Goal: Task Accomplishment & Management: Manage account settings

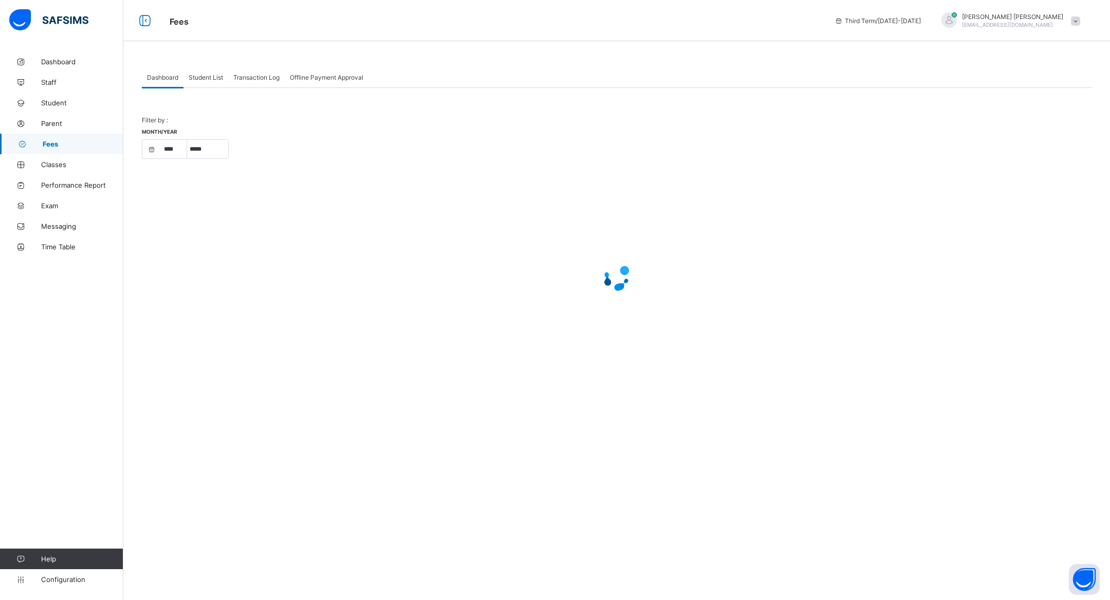
select select "****"
select select "*"
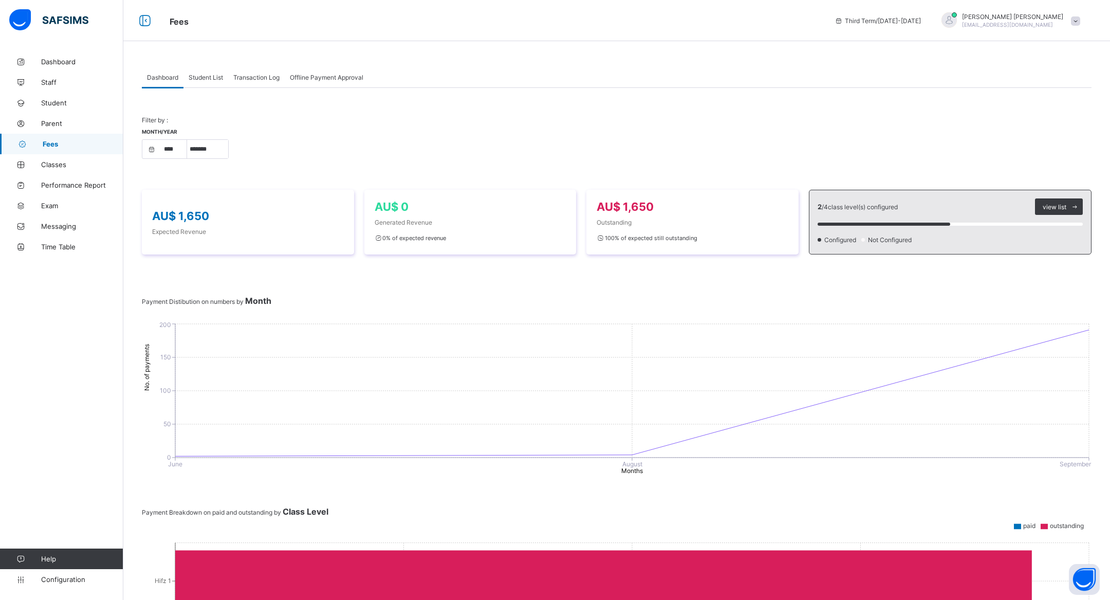
click at [259, 83] on div "Transaction Log" at bounding box center [256, 77] width 57 height 21
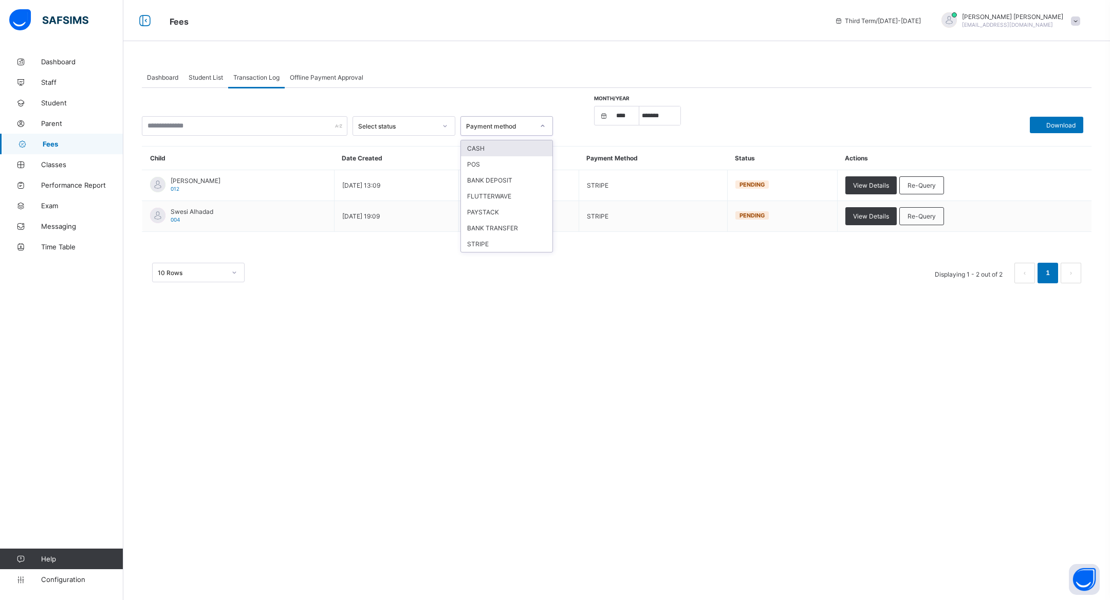
click at [467, 119] on div "Payment method" at bounding box center [497, 126] width 72 height 14
click at [517, 233] on div "BANK TRANSFER" at bounding box center [506, 228] width 91 height 16
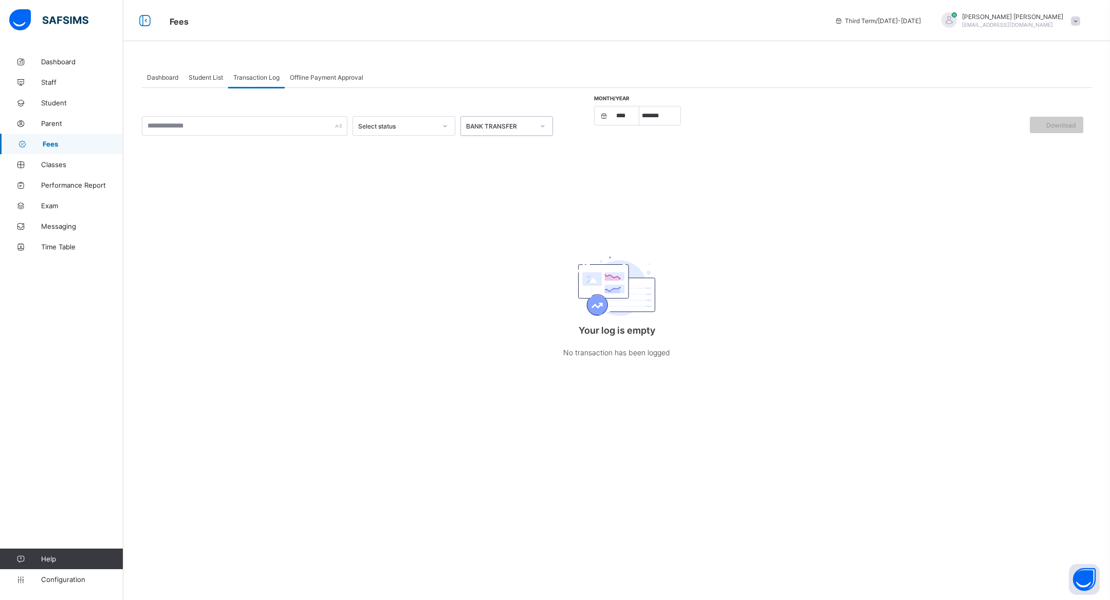
click at [521, 131] on div "BANK TRANSFER" at bounding box center [497, 126] width 72 height 14
click at [522, 150] on div "CASH" at bounding box center [506, 148] width 91 height 16
click at [523, 125] on div "CASH" at bounding box center [500, 126] width 68 height 8
click at [476, 124] on div "CASH" at bounding box center [500, 126] width 68 height 8
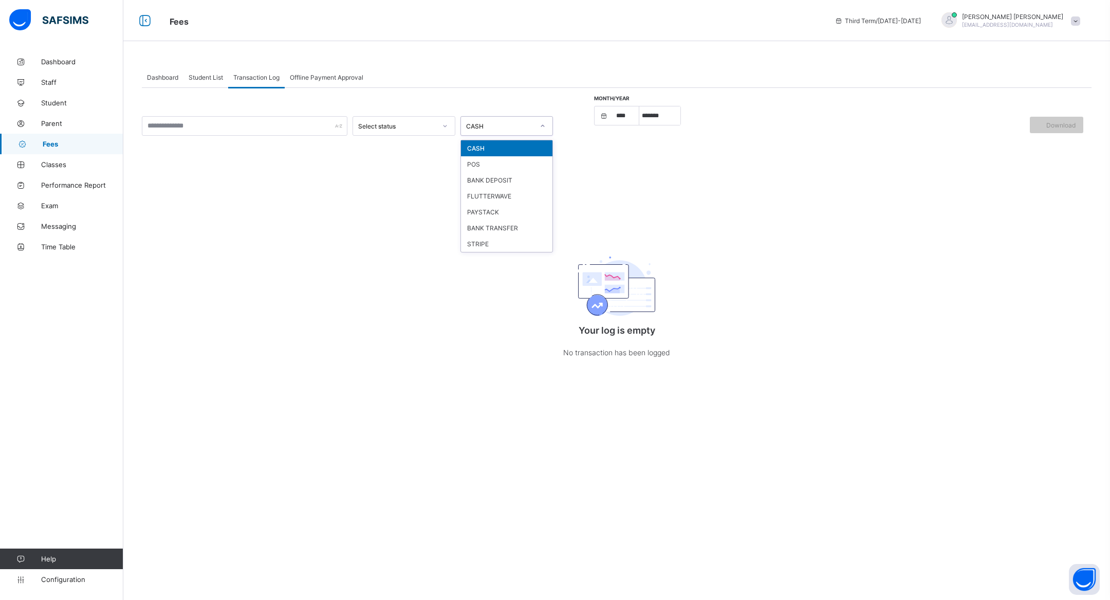
type input "*"
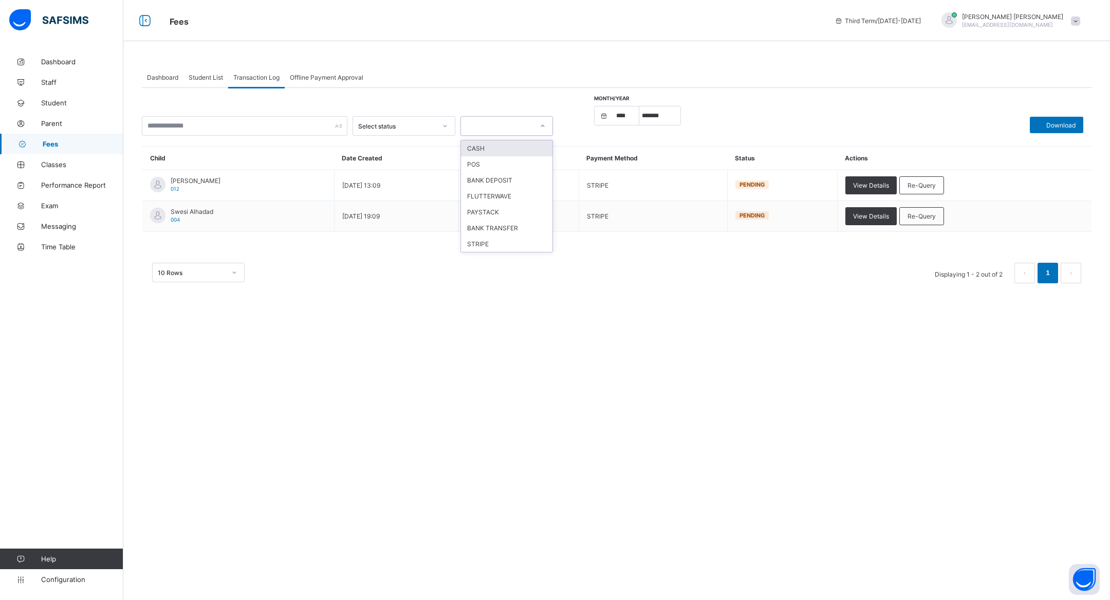
click at [380, 342] on div "Dashboard Student List Transaction Log Offline Payment Approval Transaction Log…" at bounding box center [616, 300] width 987 height 600
click at [659, 118] on select "***** ******* ******** ***** ***** *** **** **** ****** *********" at bounding box center [659, 115] width 41 height 18
click at [639, 106] on select "***** ******* ******** ***** ***** *** **** **** ****** *********" at bounding box center [659, 115] width 41 height 18
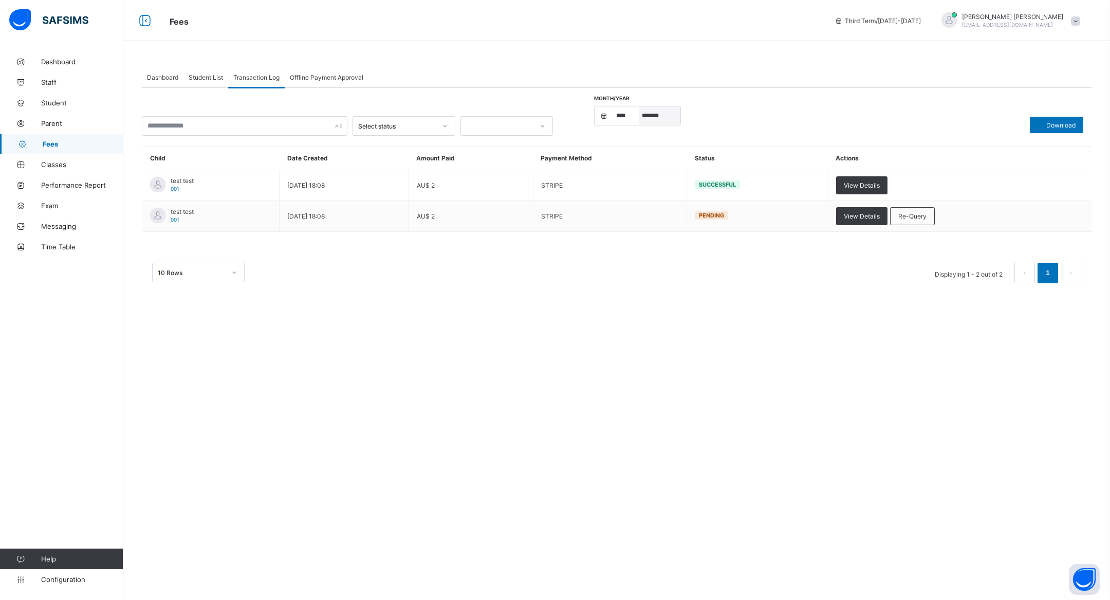
click at [667, 115] on select "***** ******* ******** ***** ***** *** **** **** ****** *********" at bounding box center [659, 115] width 41 height 18
select select "*"
click at [639, 106] on select "***** ******* ******** ***** ***** *** **** **** ****** *********" at bounding box center [659, 115] width 41 height 18
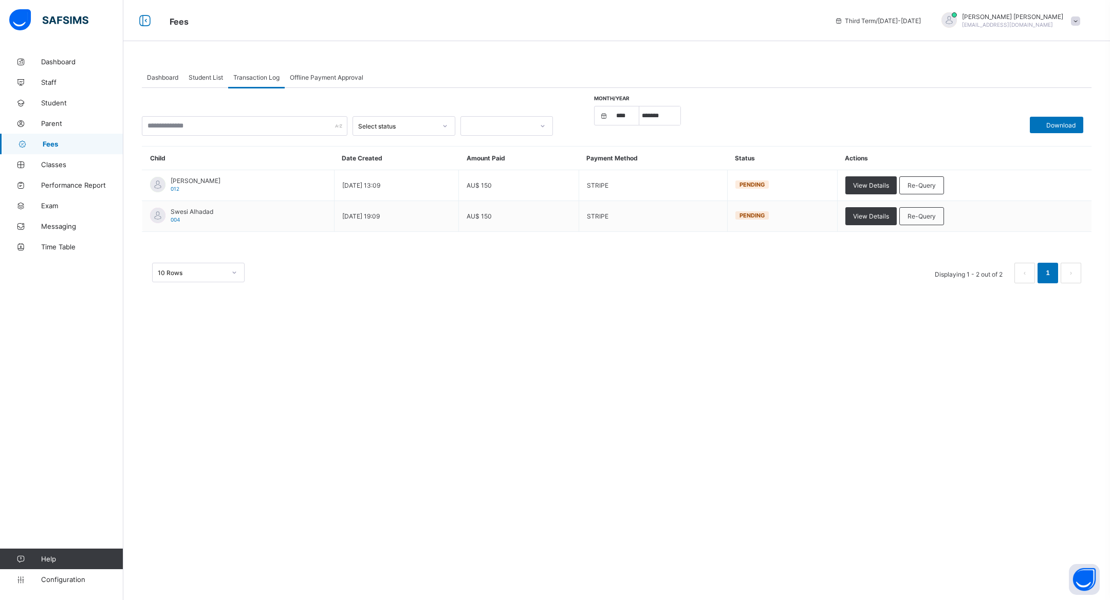
click at [701, 345] on div "Dashboard Student List Transaction Log Offline Payment Approval Transaction Log…" at bounding box center [616, 300] width 987 height 600
click at [861, 213] on span "View Details" at bounding box center [871, 216] width 36 height 8
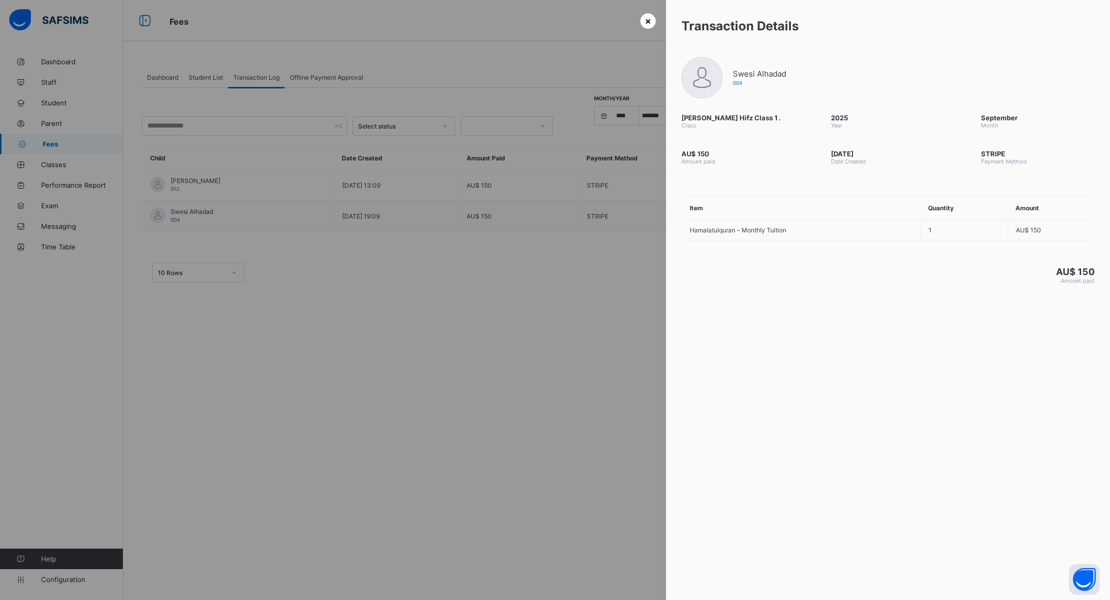
click at [649, 24] on span "×" at bounding box center [648, 20] width 6 height 11
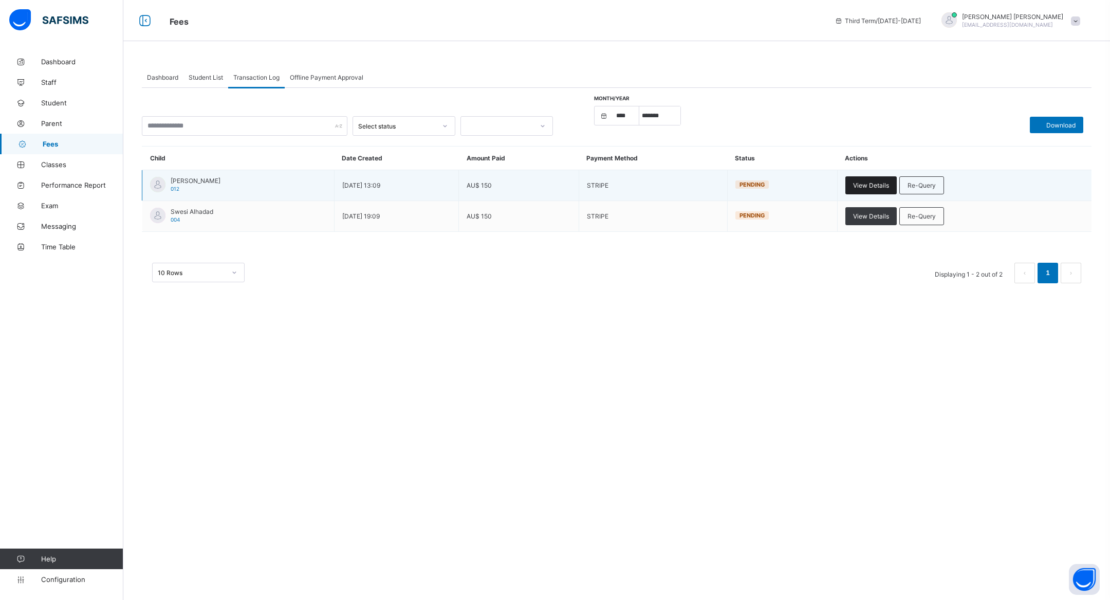
click at [864, 183] on span "View Details" at bounding box center [871, 185] width 36 height 8
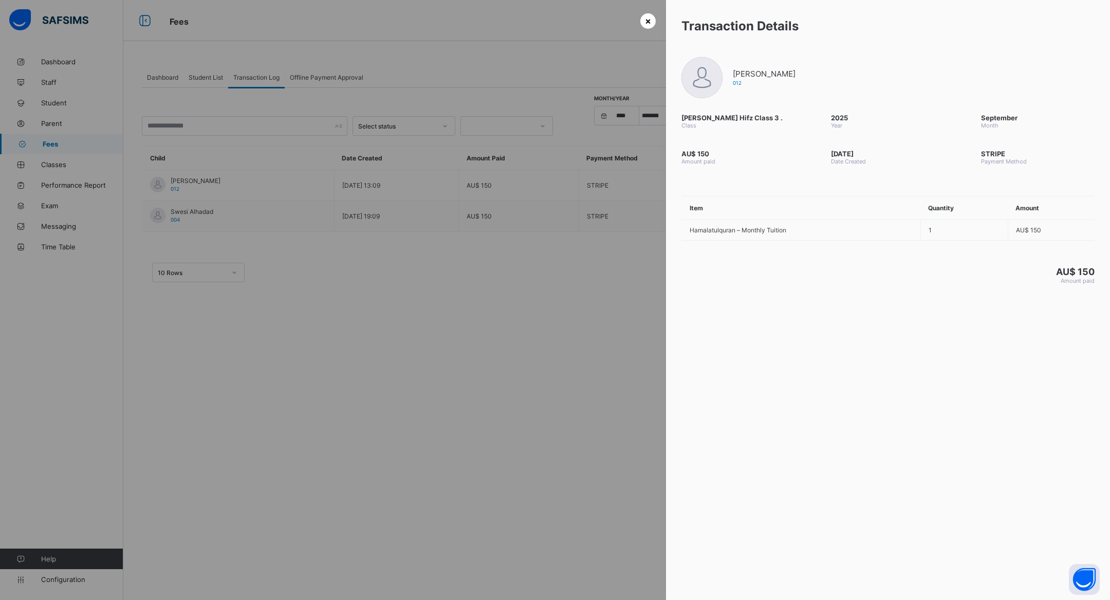
click at [652, 24] on div "×" at bounding box center [647, 20] width 15 height 15
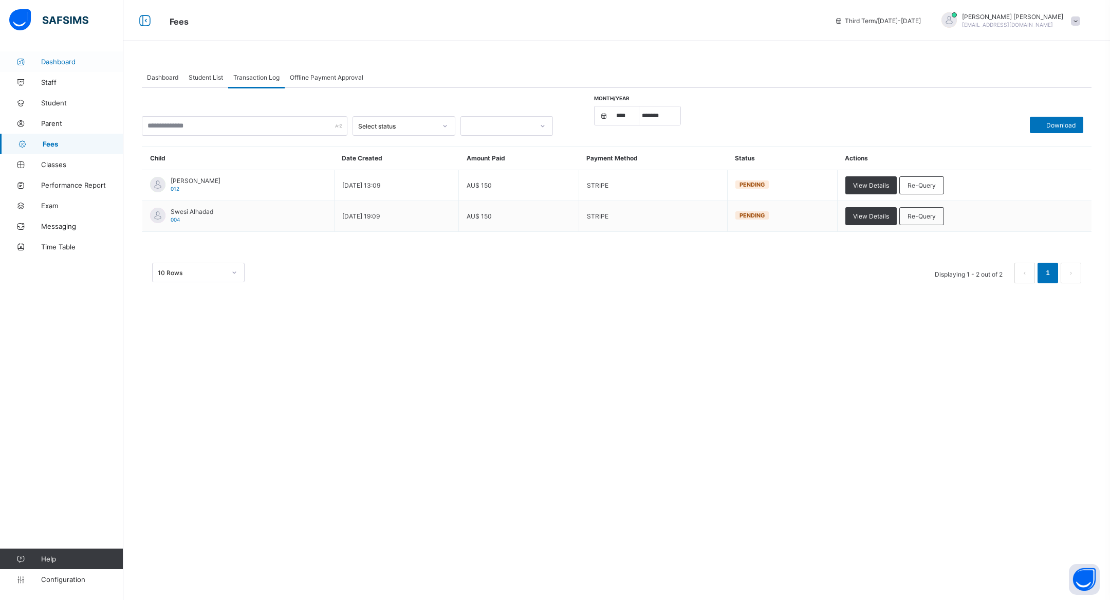
click at [81, 62] on span "Dashboard" at bounding box center [82, 62] width 82 height 8
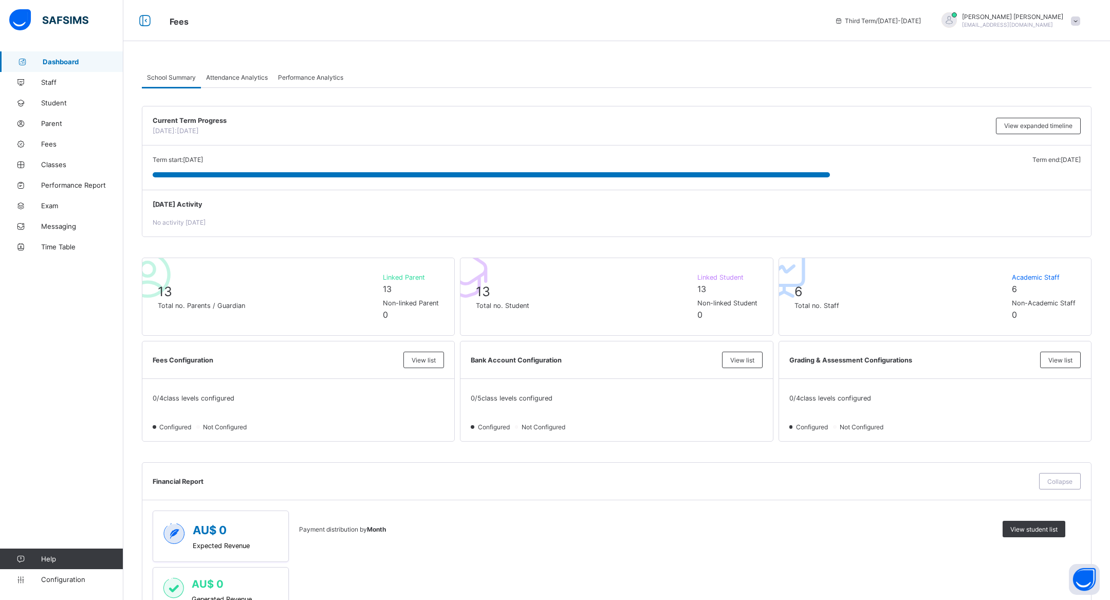
click at [249, 72] on div "Attendance Analytics" at bounding box center [237, 77] width 72 height 21
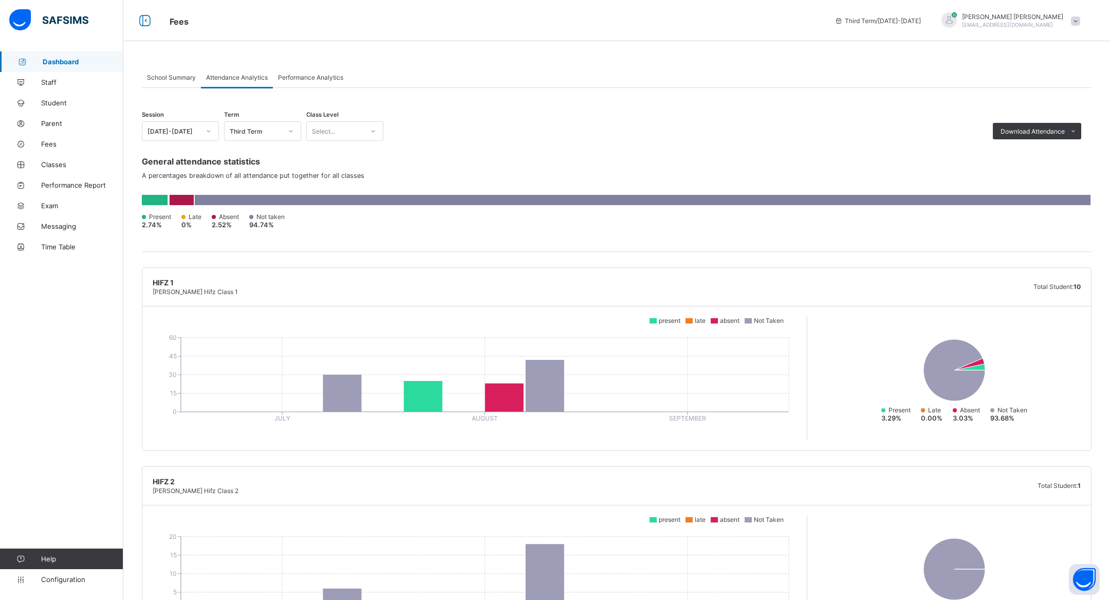
click at [309, 197] on div at bounding box center [643, 200] width 896 height 10
click at [285, 198] on div at bounding box center [643, 200] width 896 height 10
click at [1053, 133] on span "Download Attendance" at bounding box center [1032, 131] width 64 height 8
click at [1055, 151] on li "PDF" at bounding box center [1056, 153] width 50 height 16
click at [57, 61] on span "Dashboard" at bounding box center [83, 62] width 81 height 8
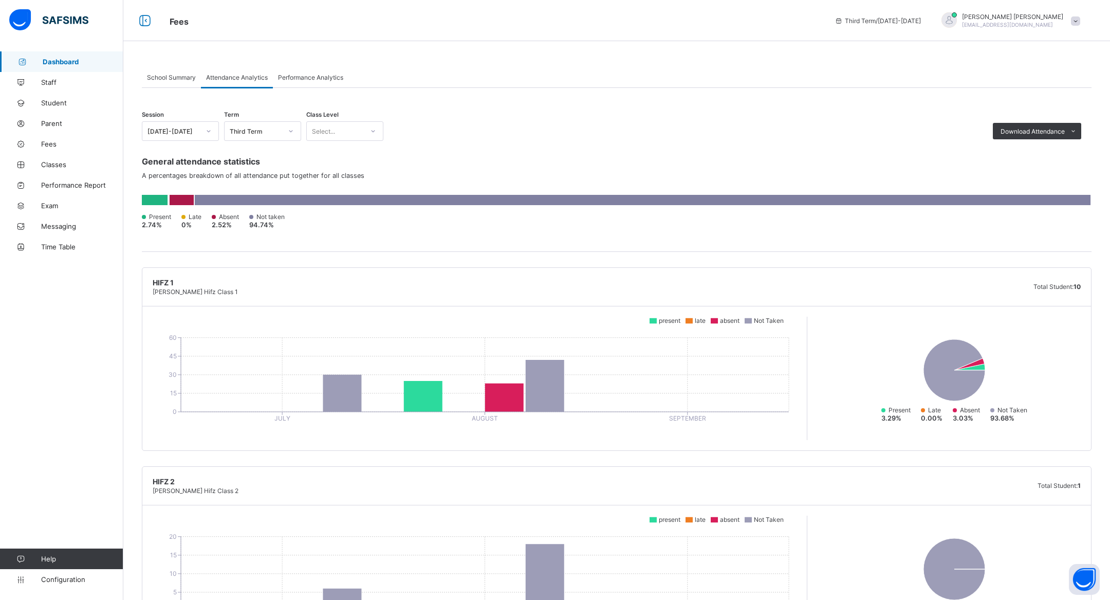
click at [47, 28] on img at bounding box center [48, 20] width 79 height 22
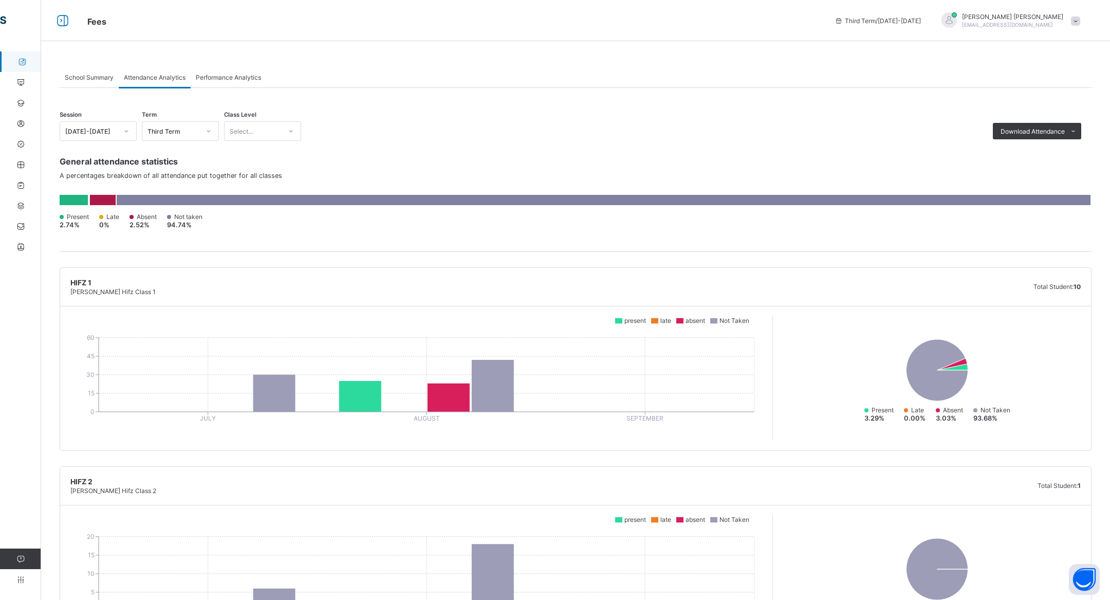
click at [43, 23] on div at bounding box center [60, 20] width 38 height 16
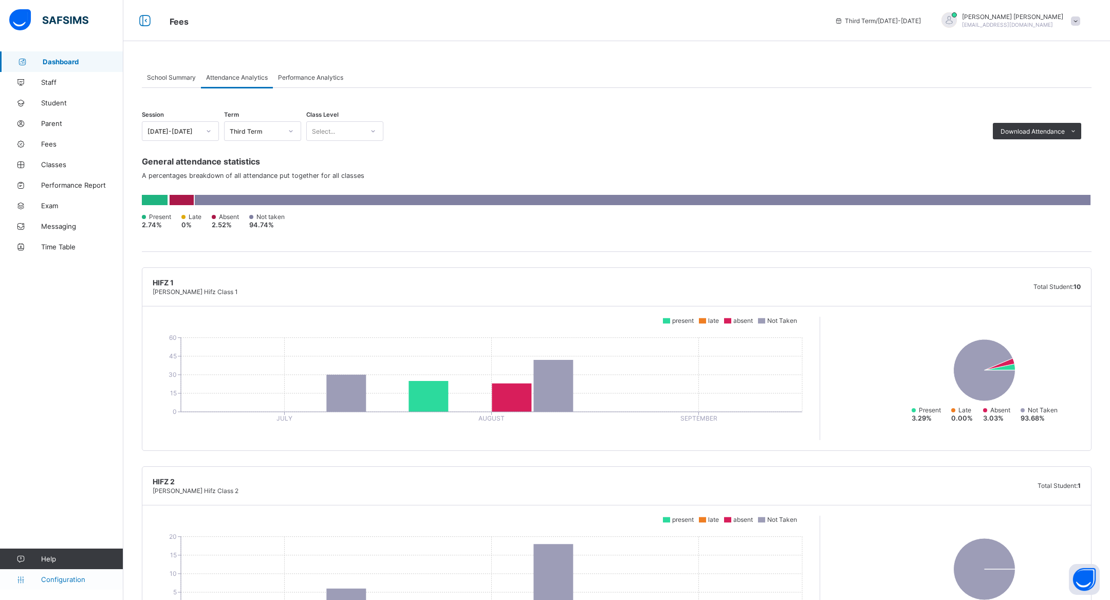
click at [78, 587] on link "Configuration" at bounding box center [61, 579] width 123 height 21
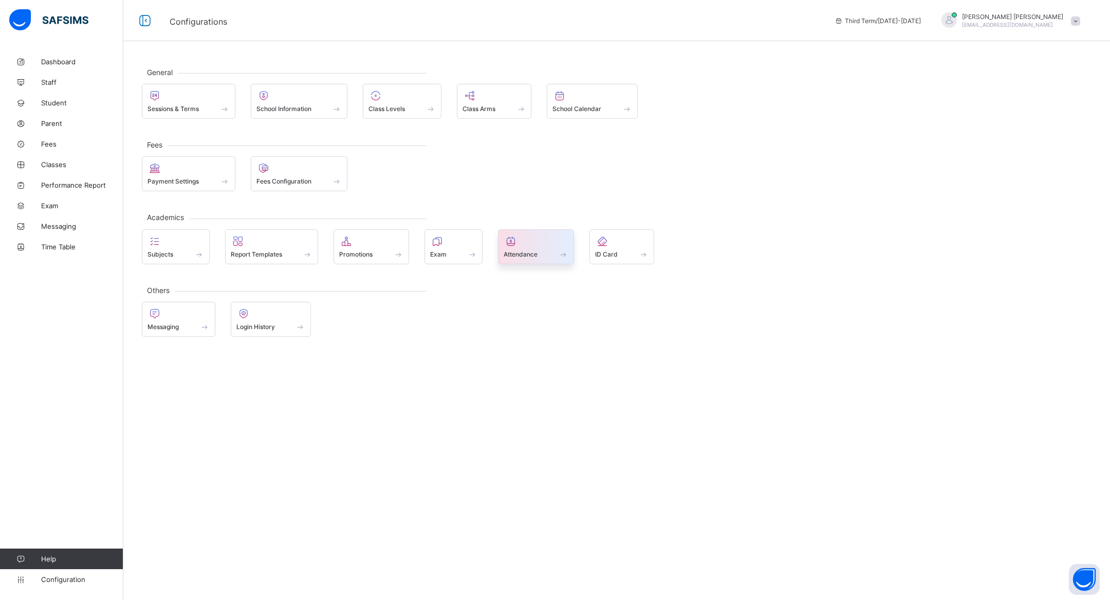
click at [555, 247] on span at bounding box center [536, 248] width 65 height 3
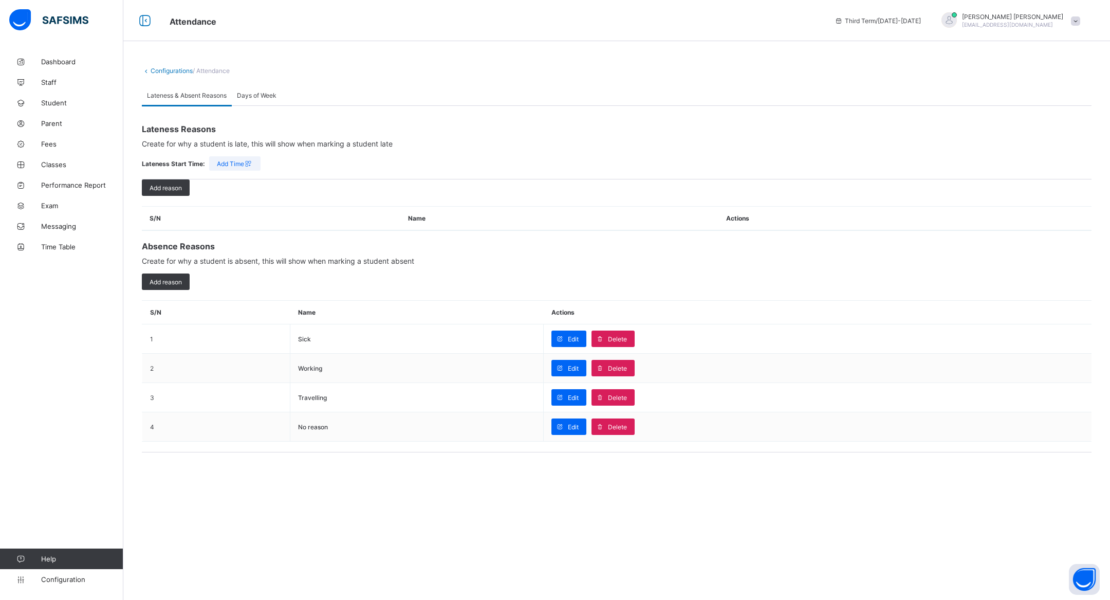
click at [264, 100] on div "Days of Week" at bounding box center [257, 95] width 50 height 21
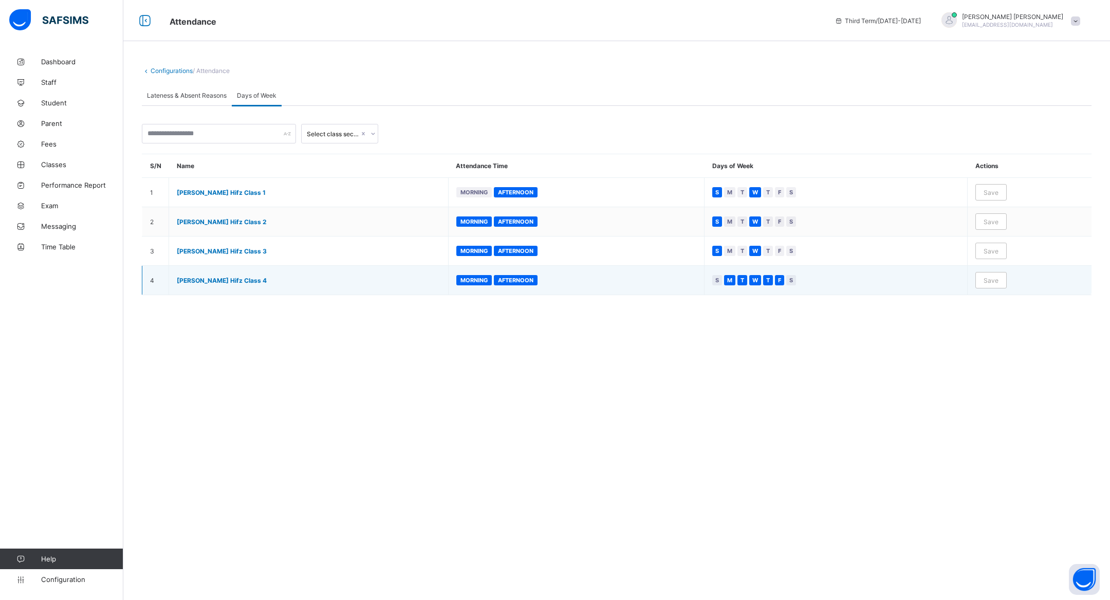
click at [717, 277] on span "S" at bounding box center [717, 280] width 4 height 8
click at [729, 279] on span "M" at bounding box center [729, 280] width 5 height 8
click at [744, 281] on span "T" at bounding box center [742, 280] width 4 height 8
click at [773, 283] on div "T" at bounding box center [768, 280] width 10 height 10
click at [779, 281] on span "F" at bounding box center [779, 280] width 3 height 8
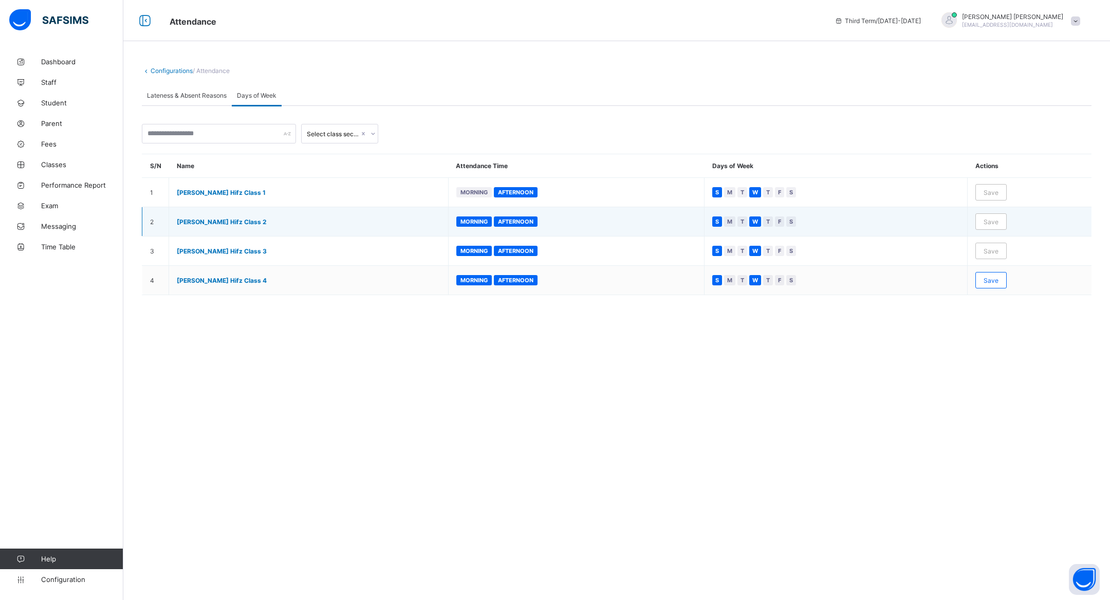
click at [479, 221] on span "Morning" at bounding box center [473, 221] width 27 height 7
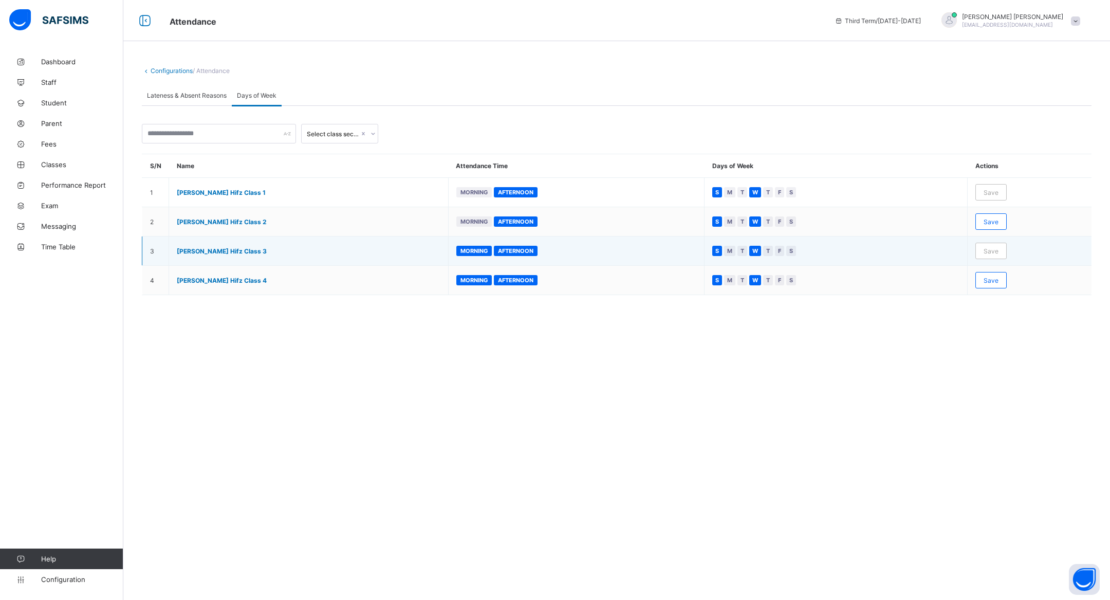
click at [476, 249] on span "Morning" at bounding box center [473, 250] width 27 height 7
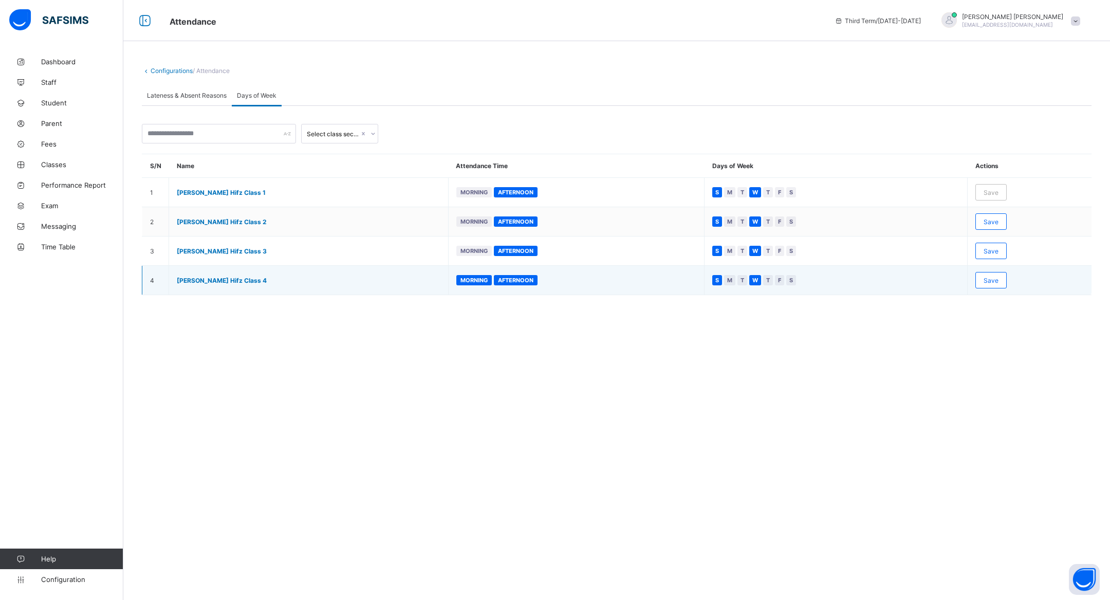
click at [478, 280] on span "Morning" at bounding box center [473, 279] width 27 height 7
click at [995, 281] on span "Save" at bounding box center [990, 280] width 15 height 8
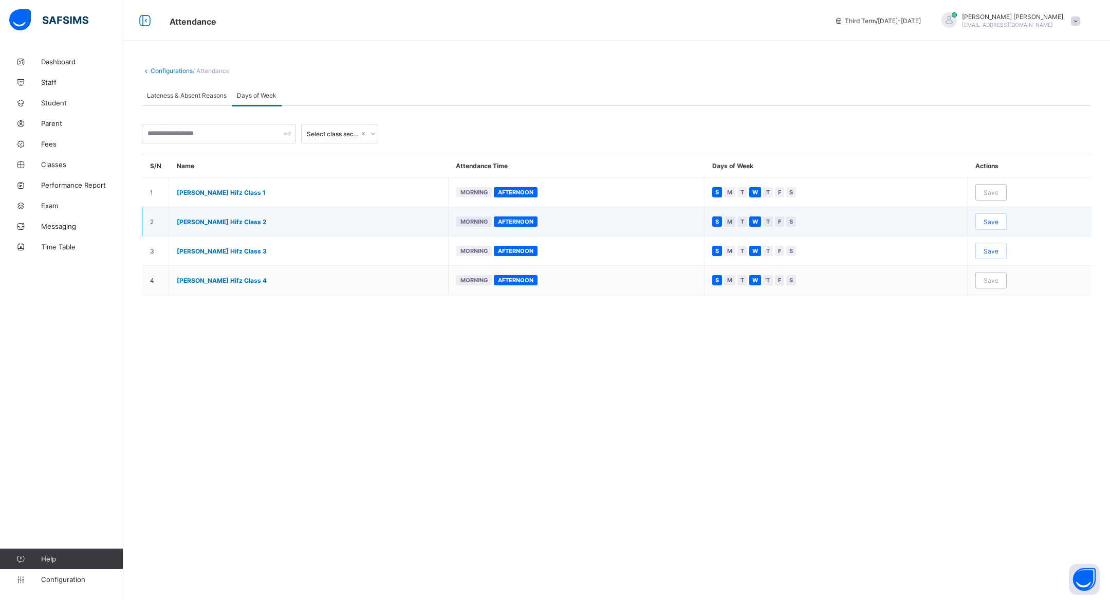
click at [998, 220] on span "Save" at bounding box center [990, 222] width 15 height 8
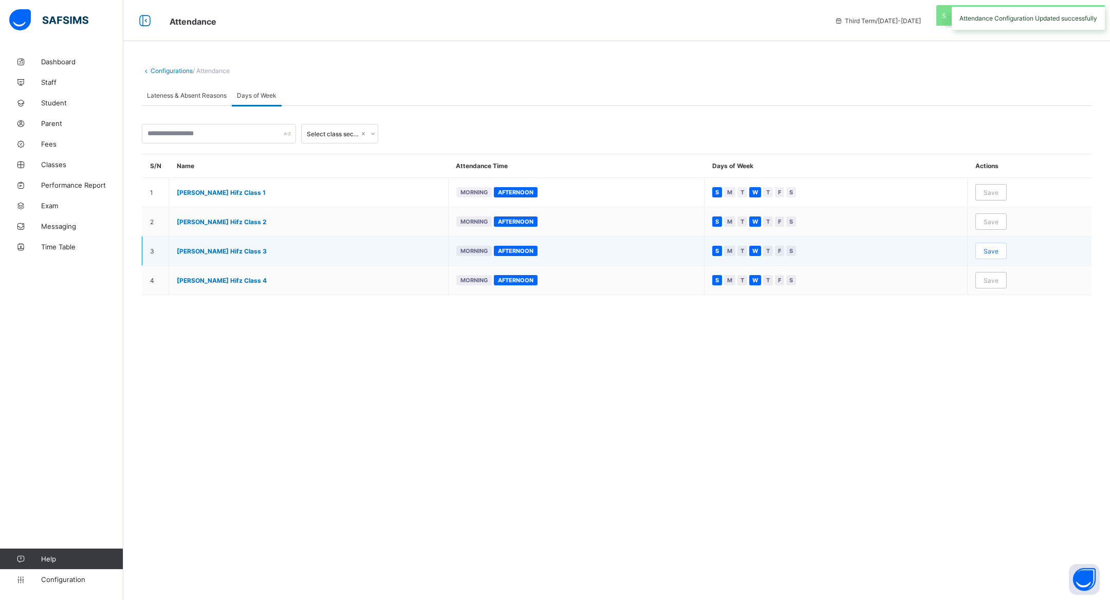
click at [993, 252] on span "Save" at bounding box center [990, 251] width 15 height 8
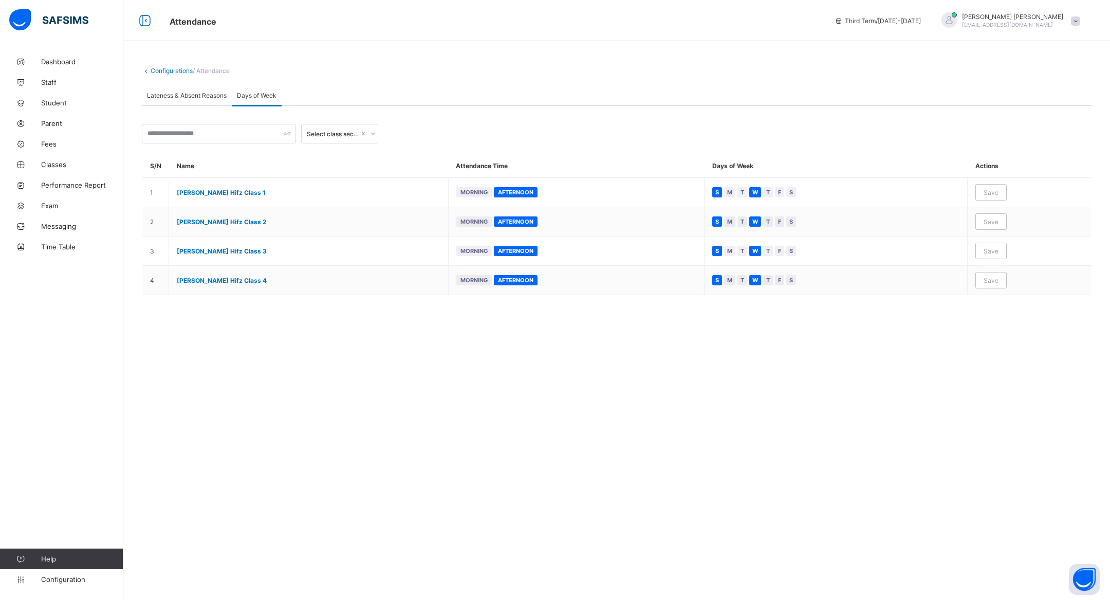
click at [314, 138] on div "Select class section" at bounding box center [330, 133] width 57 height 14
click at [260, 136] on input "text" at bounding box center [219, 134] width 154 height 20
click at [216, 102] on div "Lateness & Absent Reasons" at bounding box center [187, 95] width 90 height 21
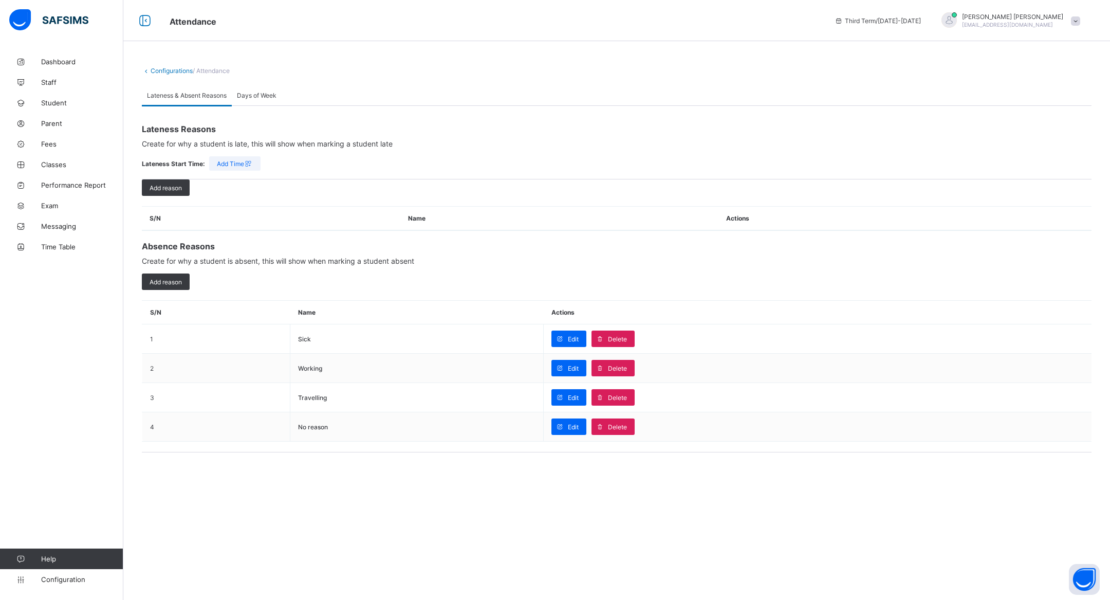
click at [245, 102] on div "Days of Week" at bounding box center [257, 95] width 50 height 21
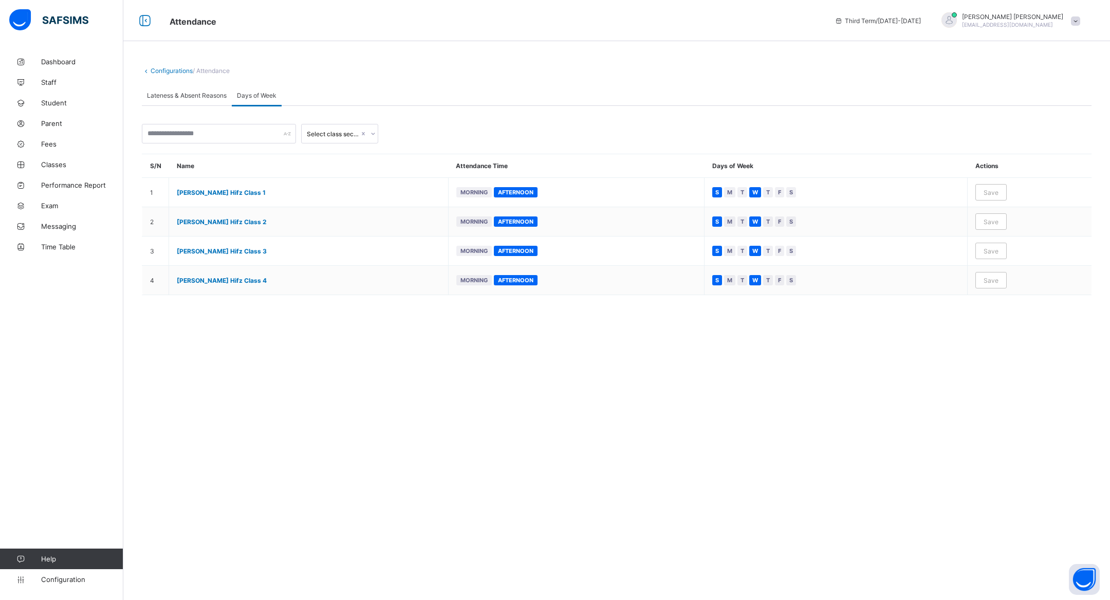
click at [188, 100] on div "Lateness & Absent Reasons" at bounding box center [187, 95] width 90 height 21
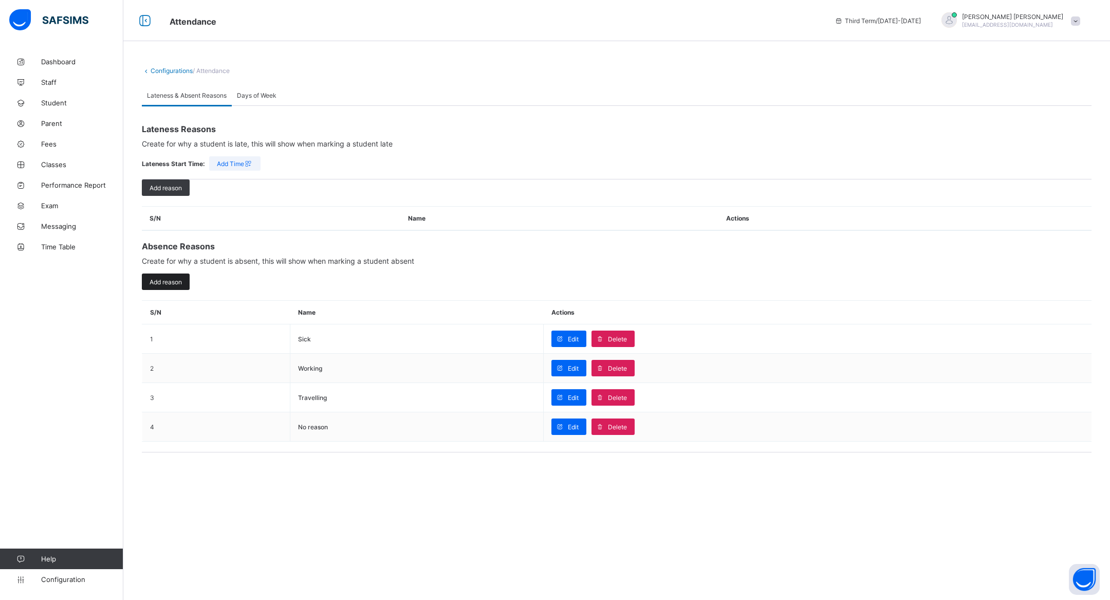
click at [169, 276] on div "Add reason" at bounding box center [166, 281] width 48 height 16
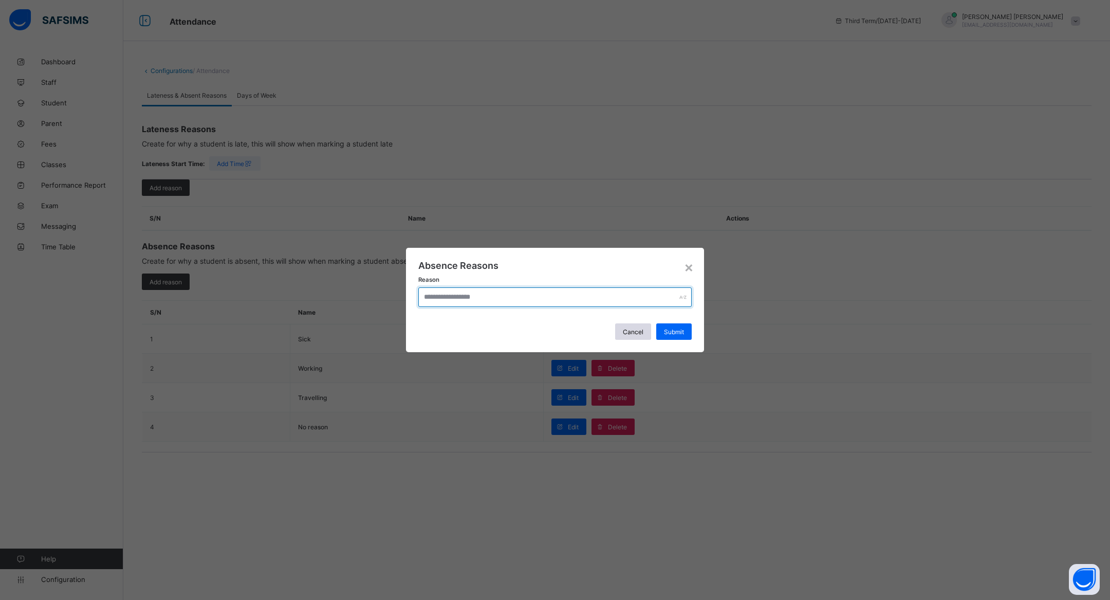
click at [481, 295] on input "text" at bounding box center [554, 297] width 273 height 20
click at [679, 329] on span "Submit" at bounding box center [674, 332] width 20 height 8
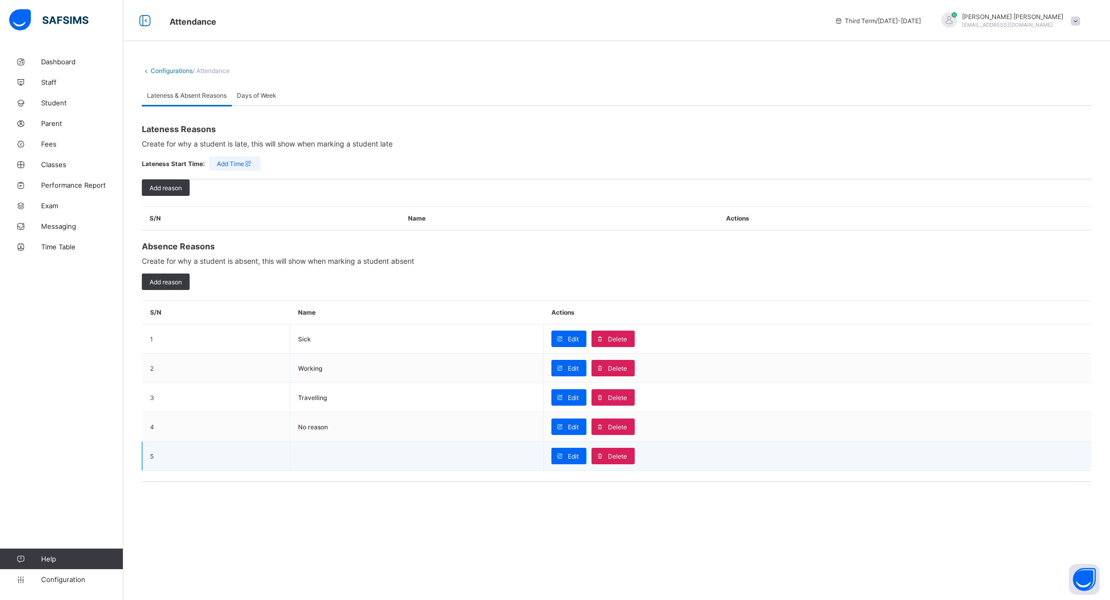
click at [394, 462] on td at bounding box center [416, 455] width 253 height 29
click at [610, 452] on span "Delete" at bounding box center [617, 456] width 19 height 8
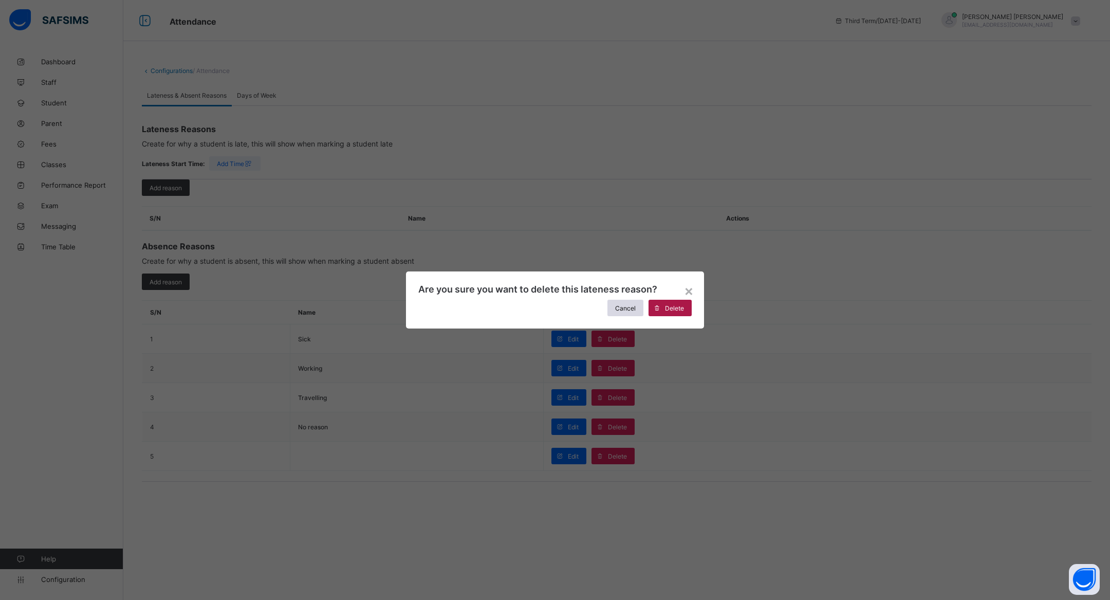
click at [678, 309] on span "Delete" at bounding box center [674, 308] width 19 height 8
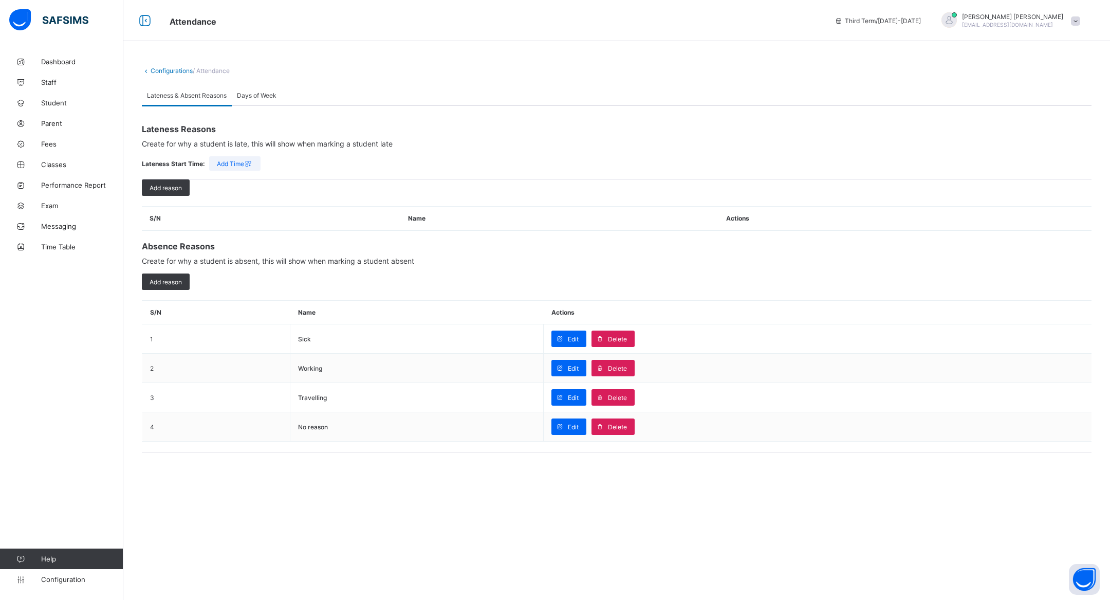
click at [166, 69] on link "Configurations" at bounding box center [172, 71] width 42 height 8
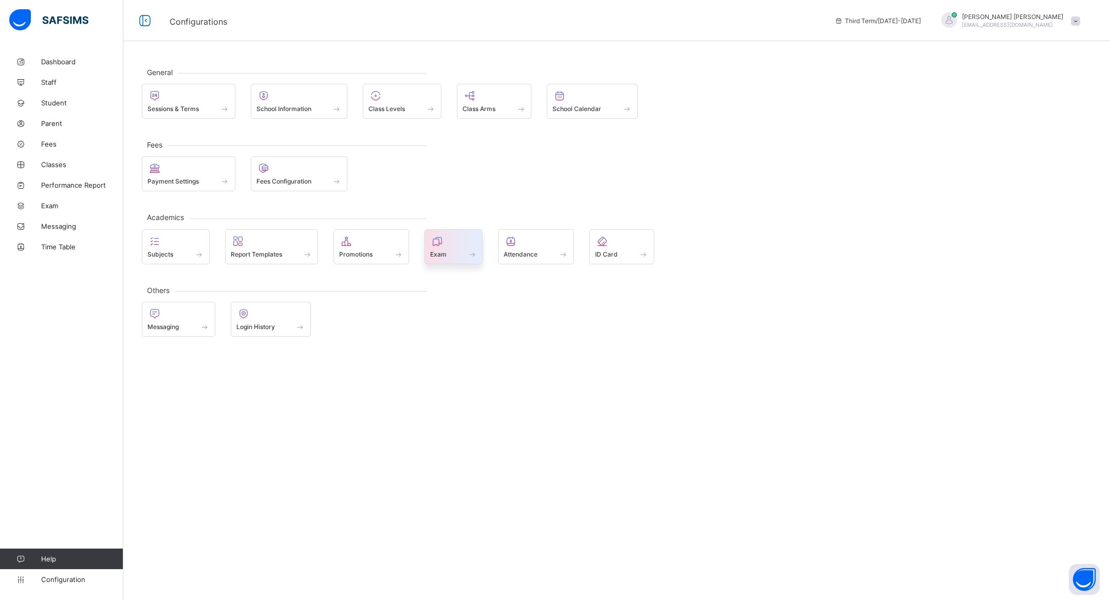
click at [470, 253] on span at bounding box center [472, 254] width 10 height 9
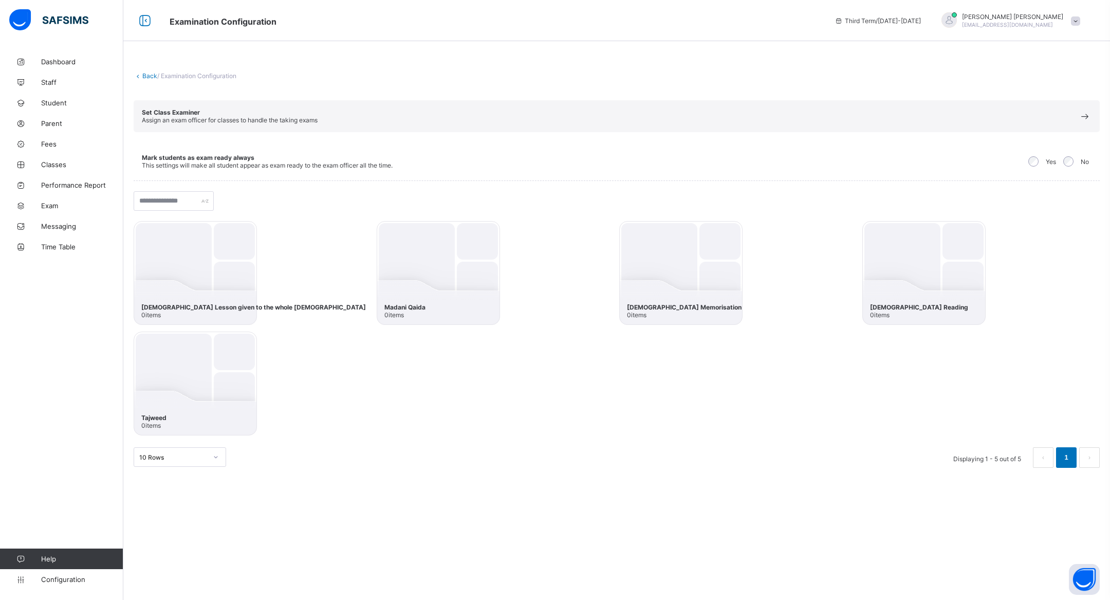
click at [176, 27] on div "Examination Configuration Third Term / [DATE]-[DATE] [PERSON_NAME] [PERSON_NAME…" at bounding box center [555, 20] width 1110 height 41
click at [146, 75] on link "Back" at bounding box center [149, 76] width 15 height 8
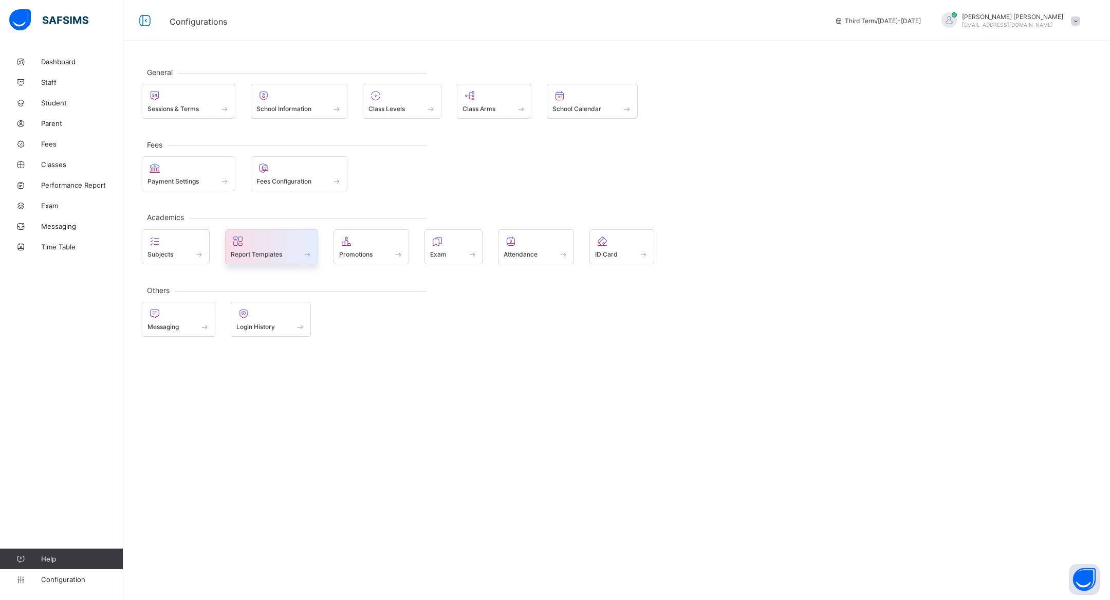
click at [259, 247] on span at bounding box center [272, 248] width 82 height 3
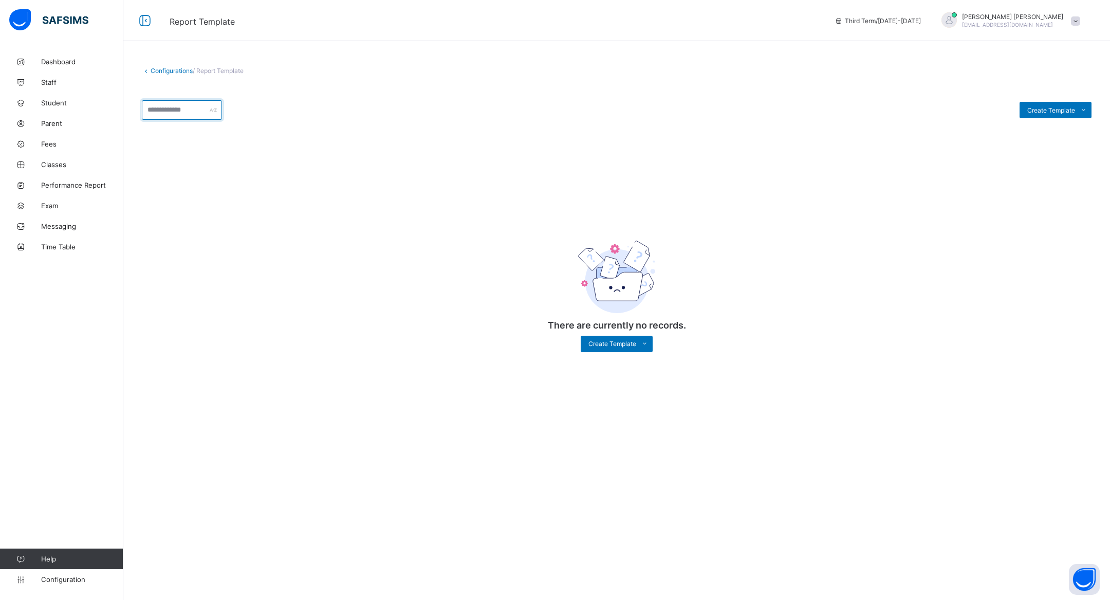
click at [172, 114] on input "text" at bounding box center [182, 110] width 80 height 20
click at [171, 71] on link "Configurations" at bounding box center [172, 71] width 42 height 8
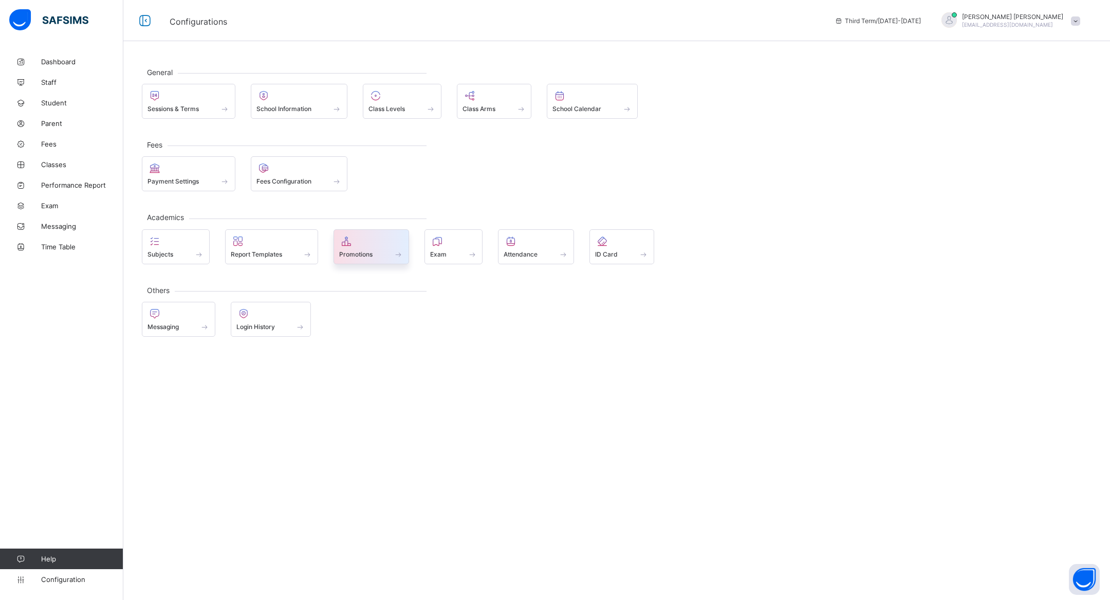
click at [378, 251] on div "Promotions" at bounding box center [371, 254] width 64 height 9
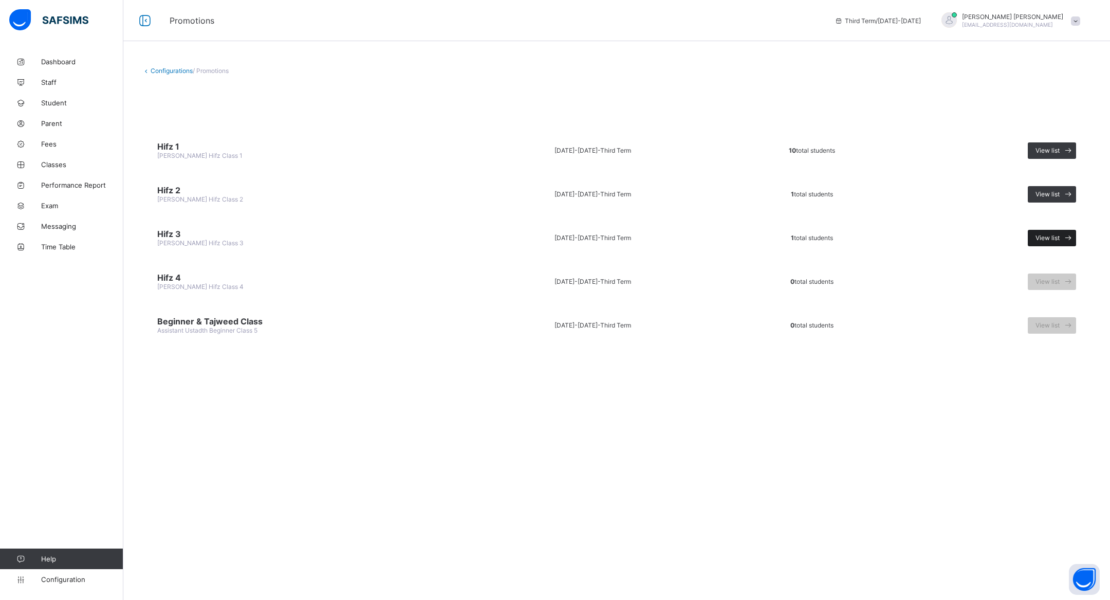
click at [1059, 234] on span "View list" at bounding box center [1047, 238] width 24 height 8
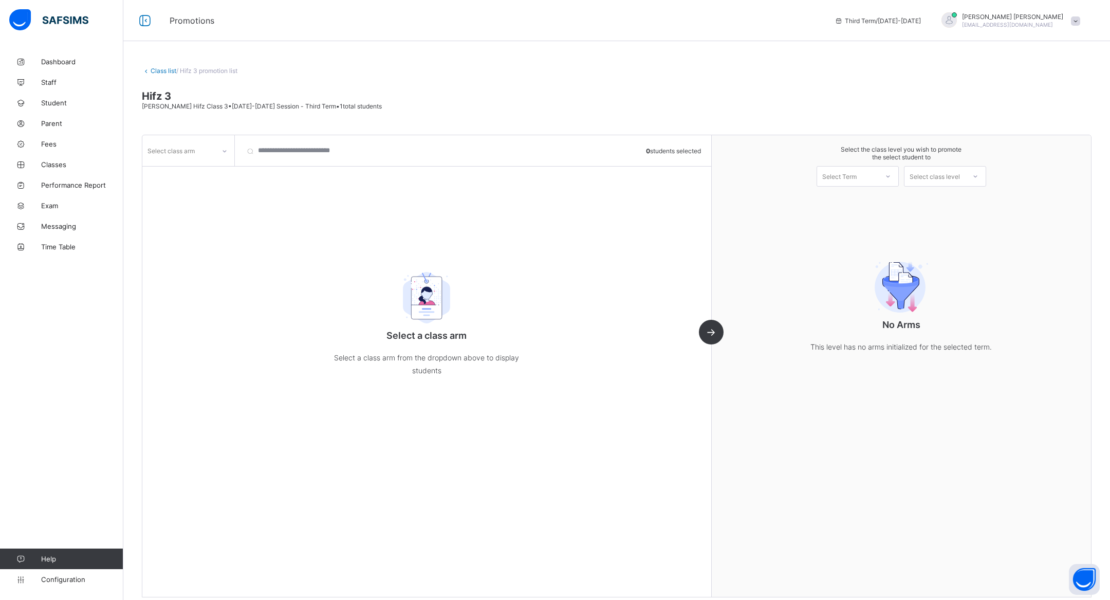
click at [175, 95] on span "Hifz 3" at bounding box center [617, 96] width 950 height 12
click at [158, 69] on link "Class list" at bounding box center [164, 71] width 26 height 8
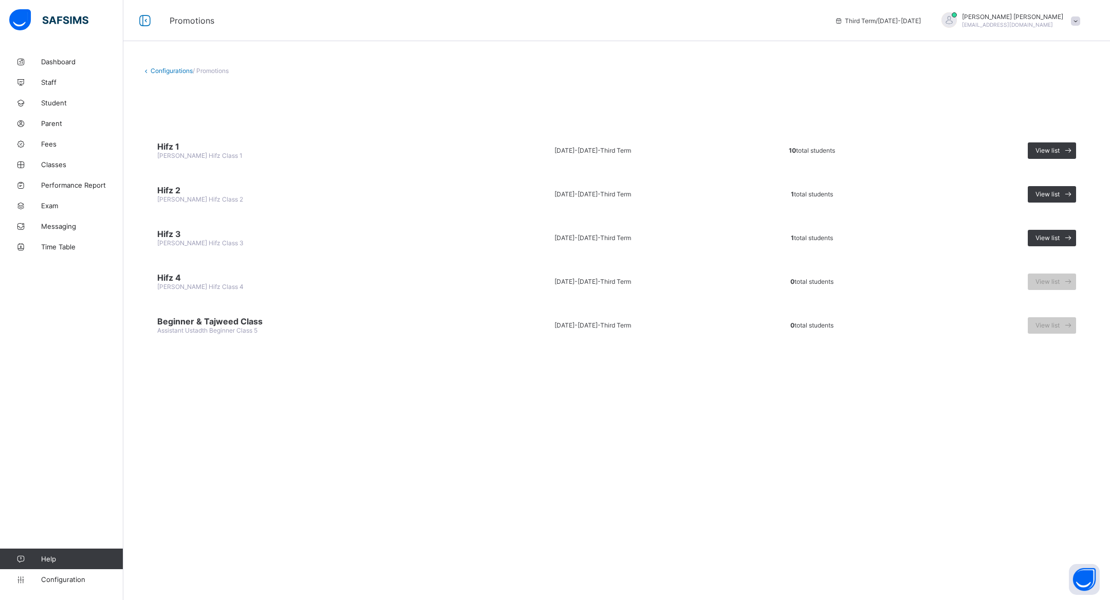
click at [183, 274] on span "Hifz 4" at bounding box center [303, 277] width 292 height 10
click at [505, 307] on td "[DATE]-[DATE] - Third Term" at bounding box center [592, 325] width 255 height 39
click at [593, 317] on td "[DATE]-[DATE] - Third Term" at bounding box center [592, 325] width 255 height 39
click at [1045, 322] on span "View list" at bounding box center [1047, 325] width 24 height 8
click at [1043, 278] on span "View list" at bounding box center [1047, 281] width 24 height 8
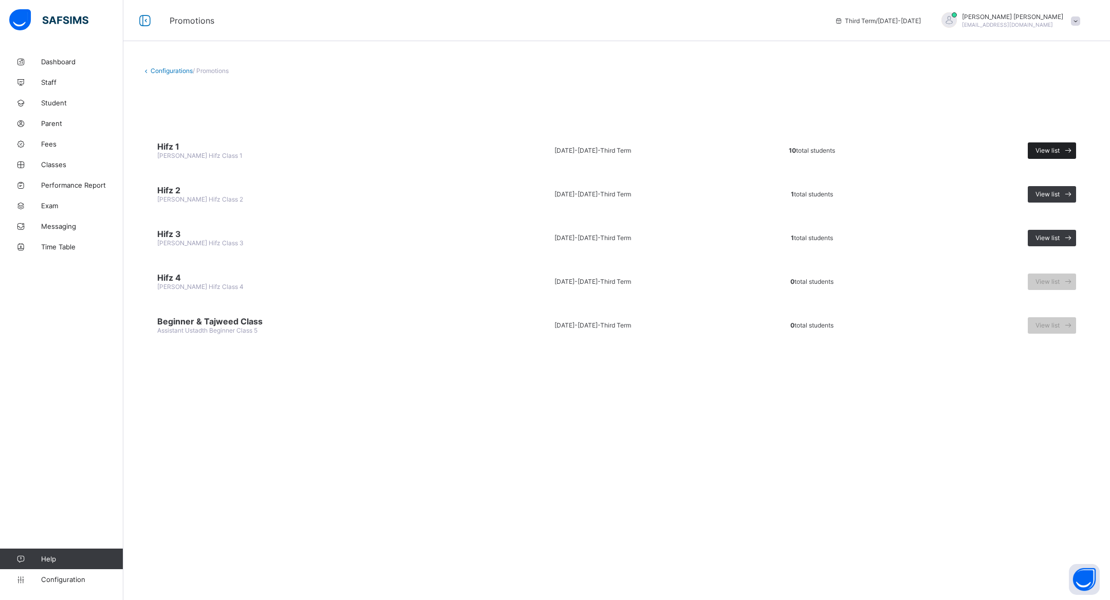
click at [1048, 144] on div "View list" at bounding box center [1052, 150] width 48 height 16
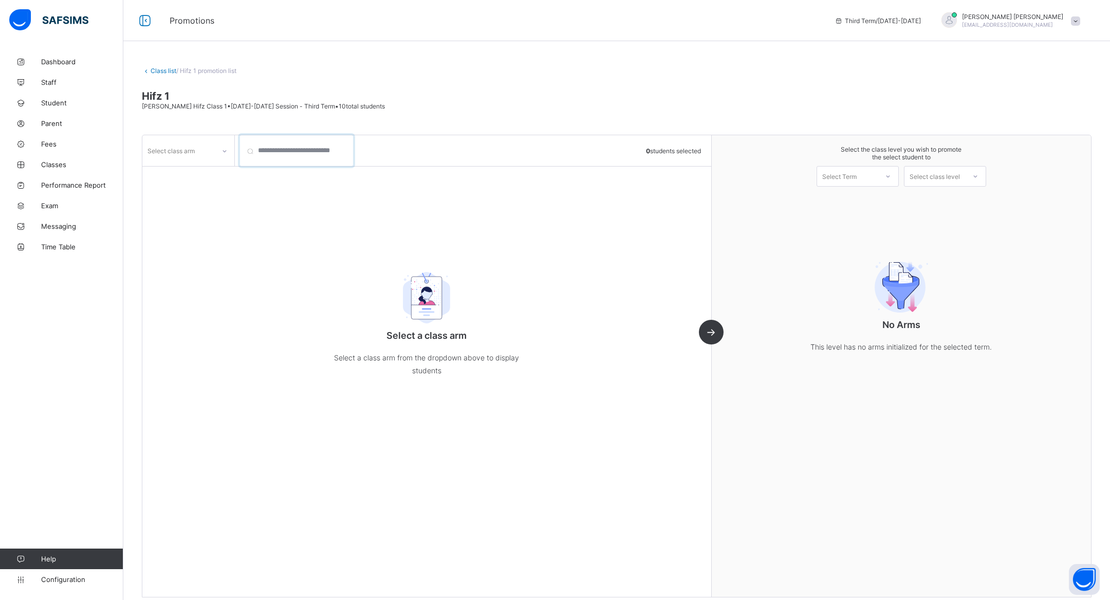
click at [269, 149] on input "search" at bounding box center [296, 150] width 113 height 31
click at [930, 163] on span at bounding box center [901, 163] width 359 height 5
click at [903, 168] on div "Select the class level you wish to promote the select student to Select Term Se…" at bounding box center [901, 166] width 379 height 62
click at [926, 172] on div "Select class level" at bounding box center [934, 176] width 50 height 21
click at [872, 172] on div "Select Term" at bounding box center [847, 176] width 61 height 14
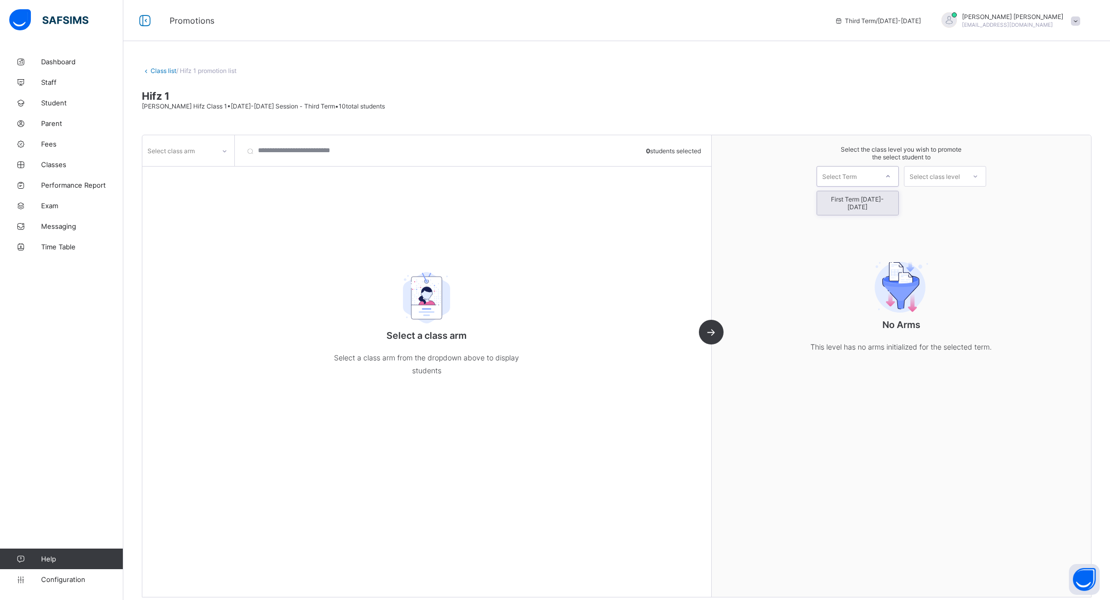
click at [855, 298] on div "No Arms This level has no arms initialized for the selected term." at bounding box center [902, 303] width 206 height 141
click at [153, 74] on link "Class list" at bounding box center [164, 71] width 26 height 8
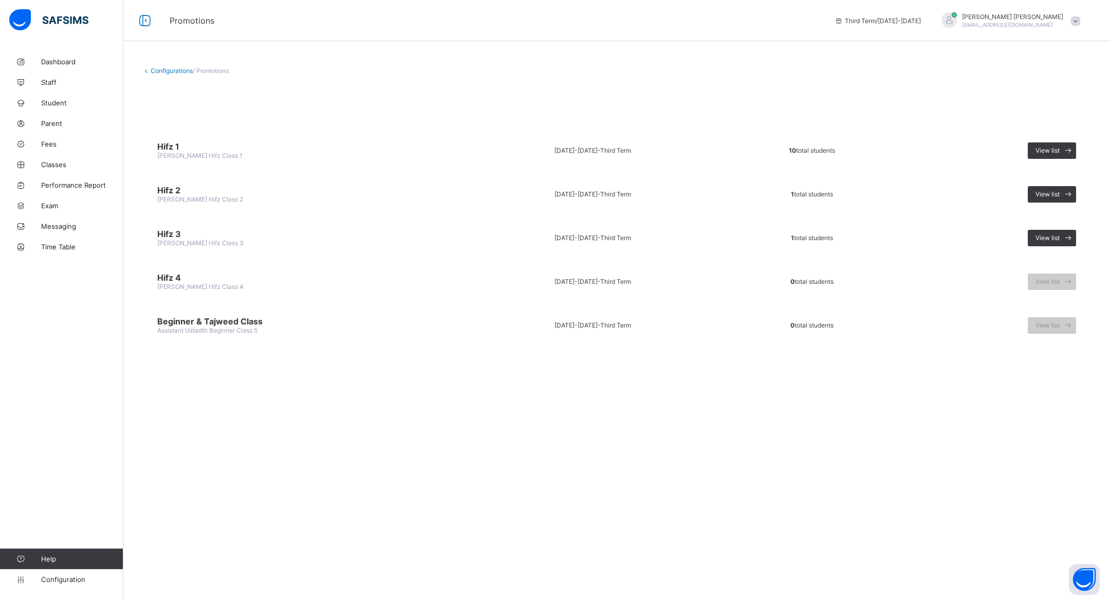
click at [154, 71] on link "Configurations" at bounding box center [172, 71] width 42 height 8
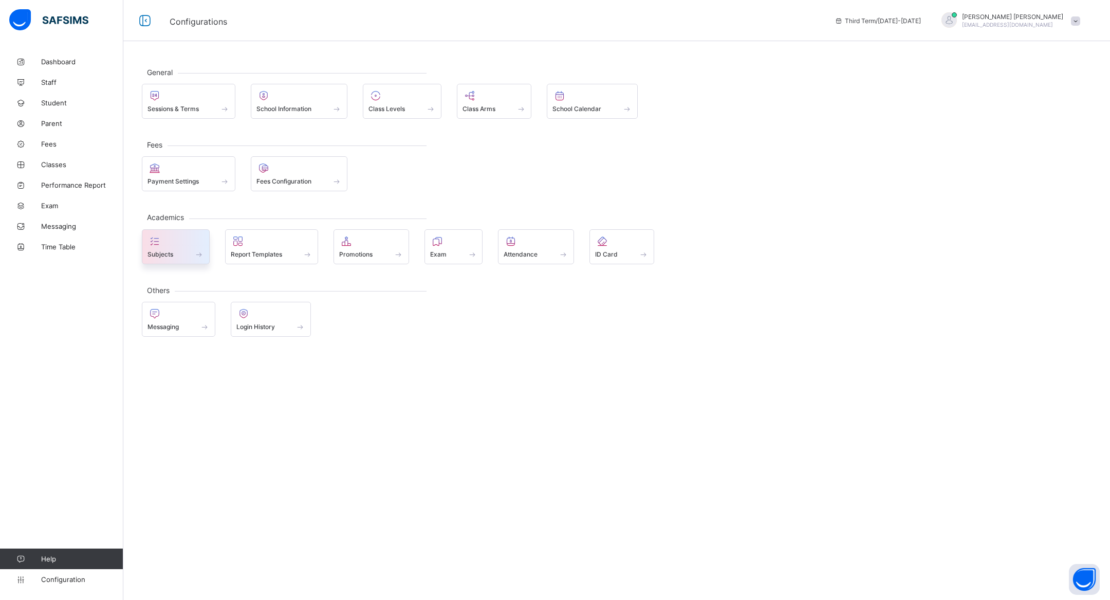
click at [187, 242] on div at bounding box center [175, 241] width 57 height 12
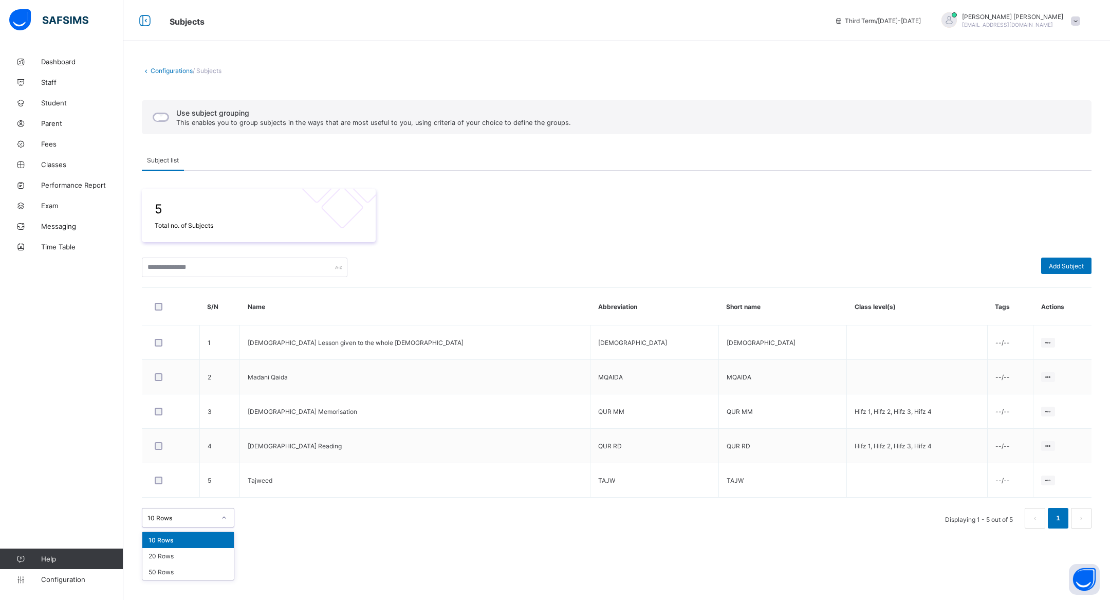
click at [226, 511] on div at bounding box center [223, 517] width 17 height 16
click at [199, 566] on div "50 Rows" at bounding box center [187, 572] width 91 height 16
click at [312, 512] on div "50 Rows Displaying 1 - 5 out of 5 1" at bounding box center [617, 518] width 950 height 21
click at [184, 69] on link "Configurations" at bounding box center [172, 71] width 42 height 8
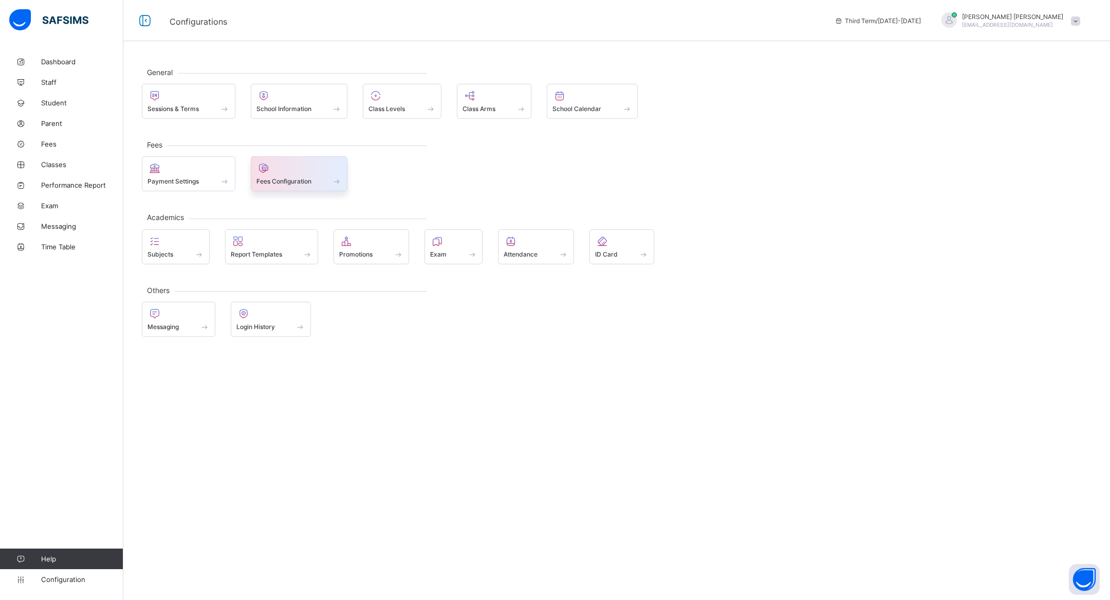
click at [297, 165] on div at bounding box center [299, 168] width 86 height 12
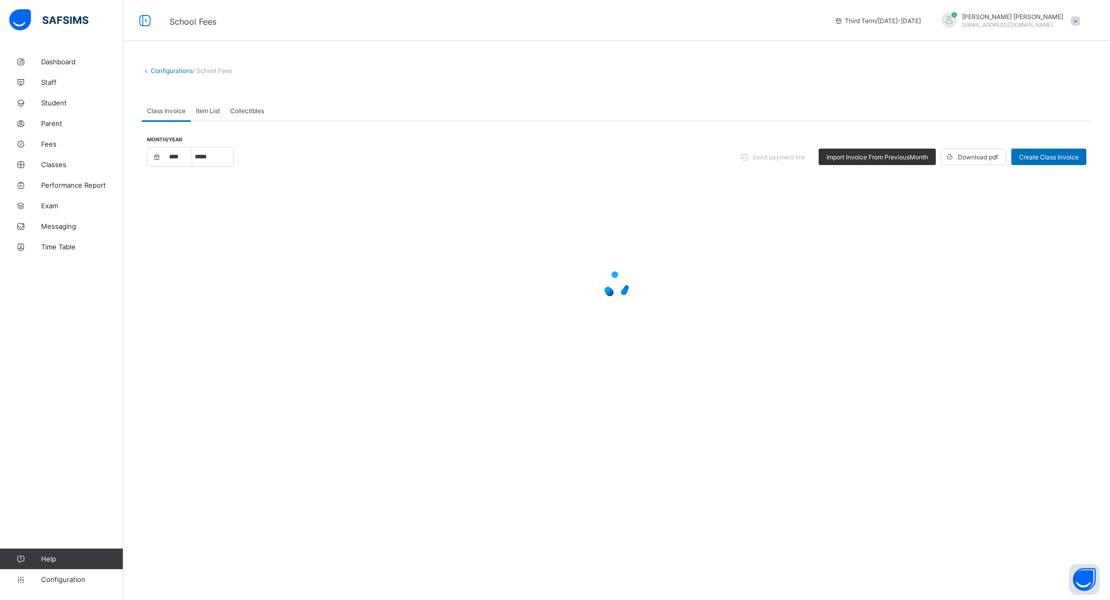
select select "****"
select select "*"
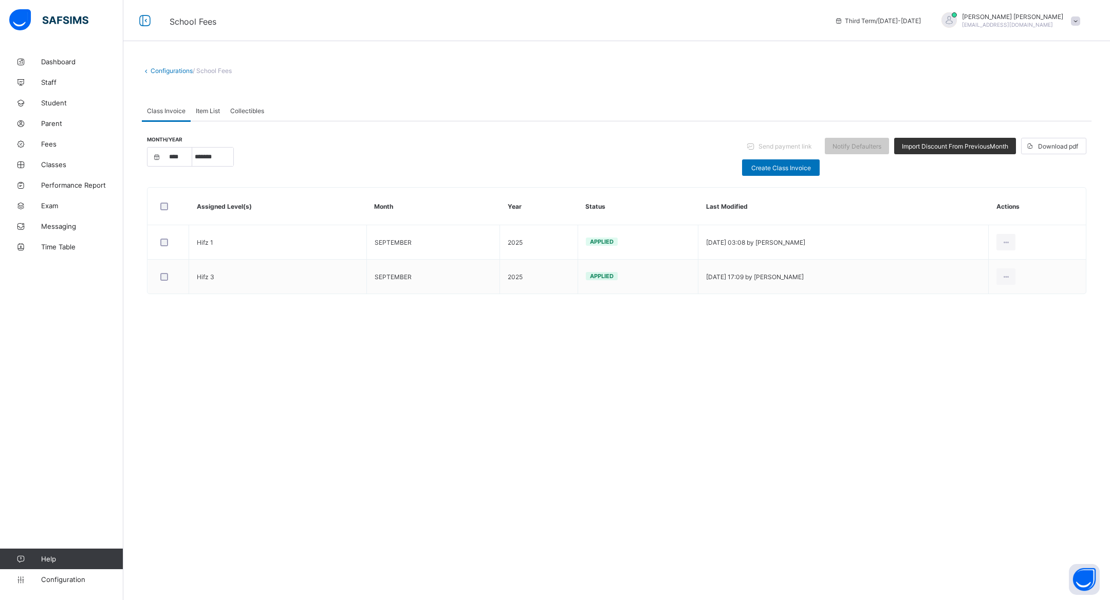
click at [203, 23] on span "School Fees" at bounding box center [193, 21] width 47 height 10
click at [167, 70] on link "Configurations" at bounding box center [172, 71] width 42 height 8
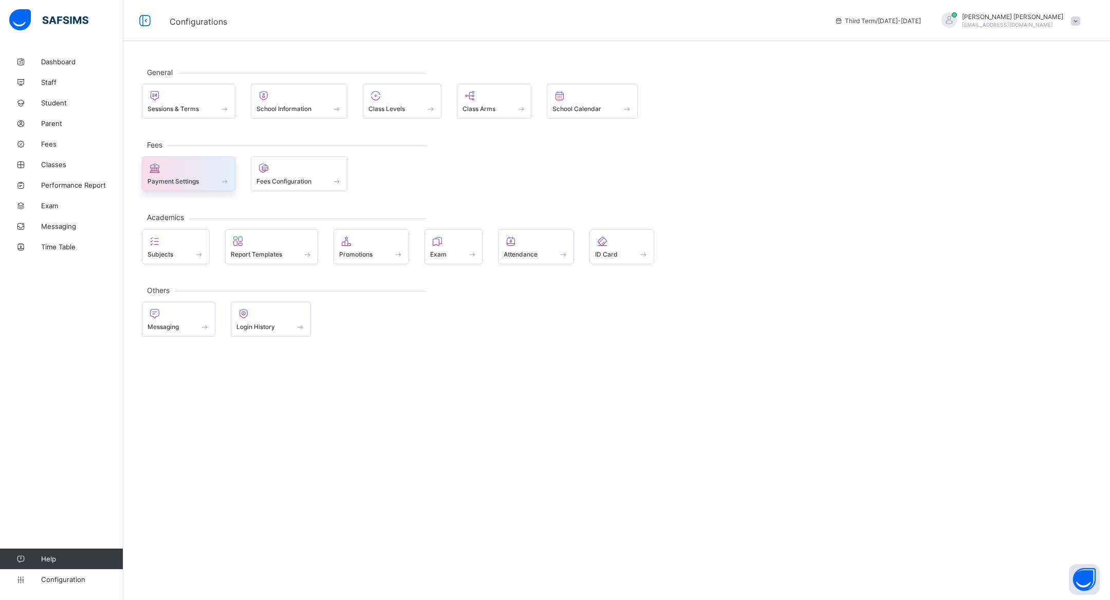
click at [221, 173] on div at bounding box center [188, 168] width 82 height 12
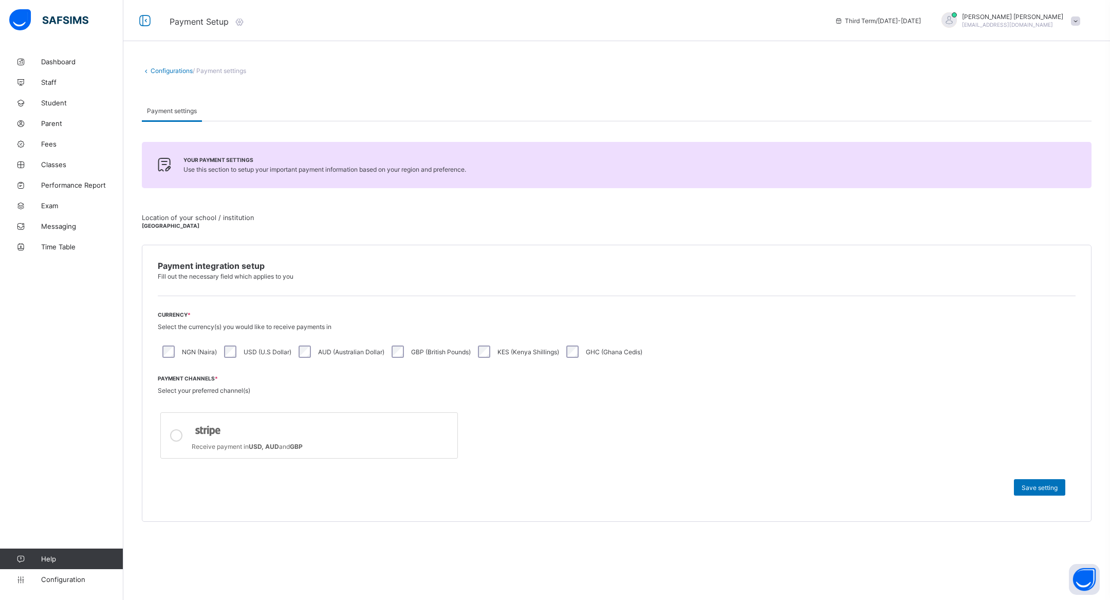
click at [245, 18] on icon at bounding box center [239, 21] width 11 height 10
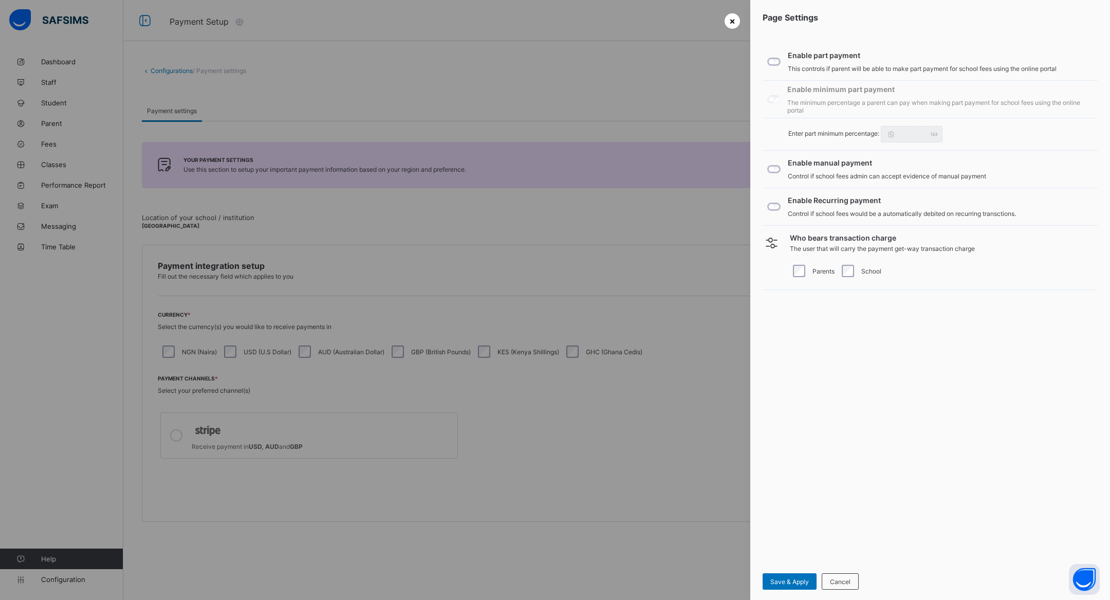
click at [732, 19] on span "×" at bounding box center [732, 20] width 6 height 11
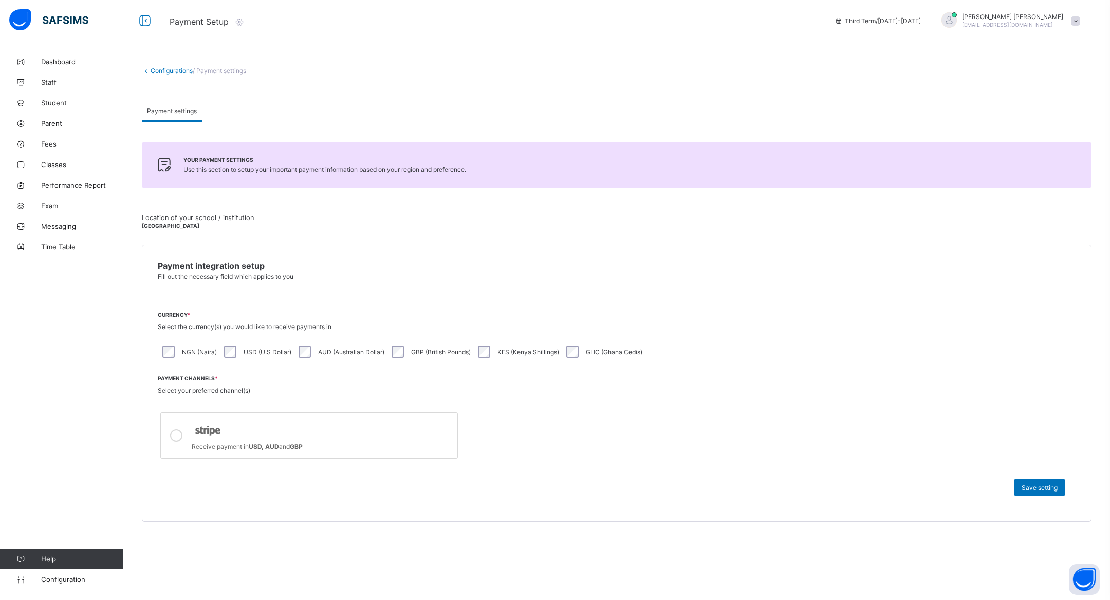
click at [153, 73] on link "Configurations" at bounding box center [172, 71] width 42 height 8
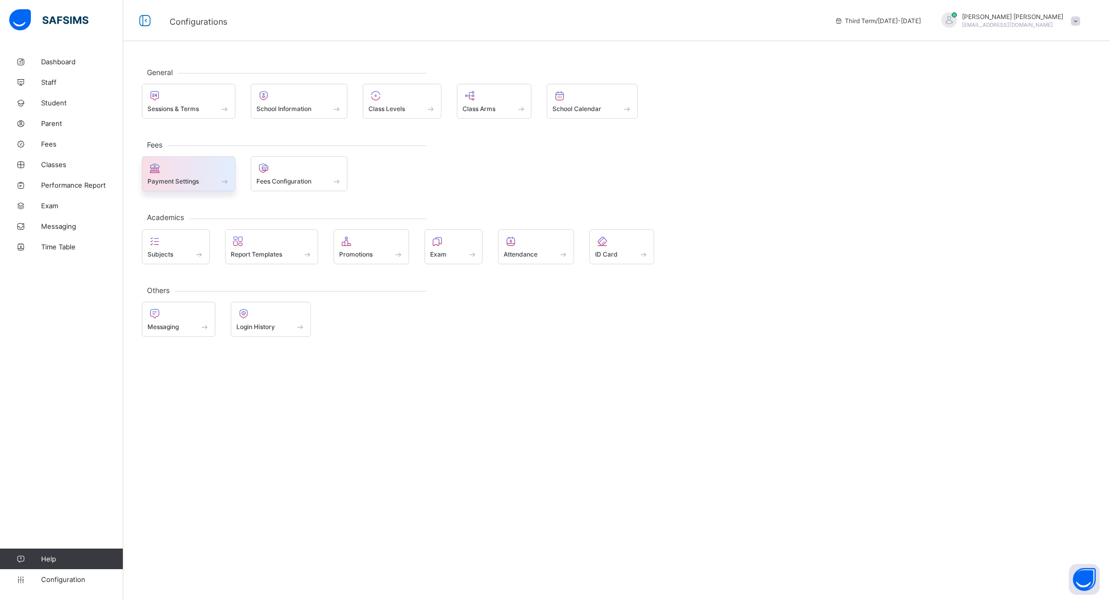
click at [206, 177] on div "Payment Settings" at bounding box center [188, 181] width 82 height 9
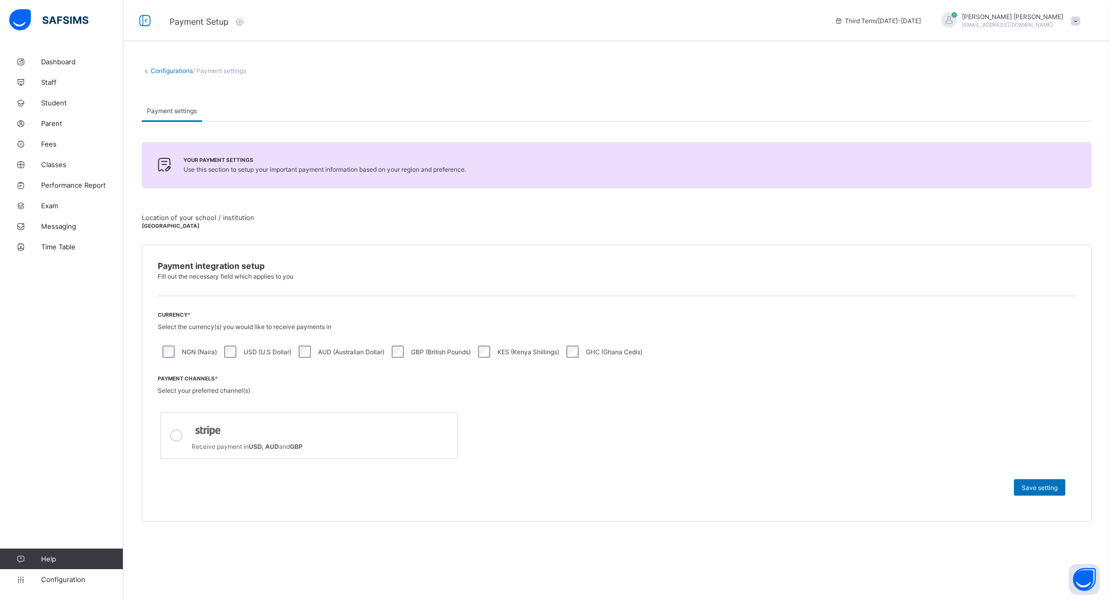
click at [151, 64] on div "Configurations / Payment settings Payment settings Payment settings Your paymen…" at bounding box center [616, 306] width 987 height 511
click at [156, 67] on link "Configurations" at bounding box center [172, 71] width 42 height 8
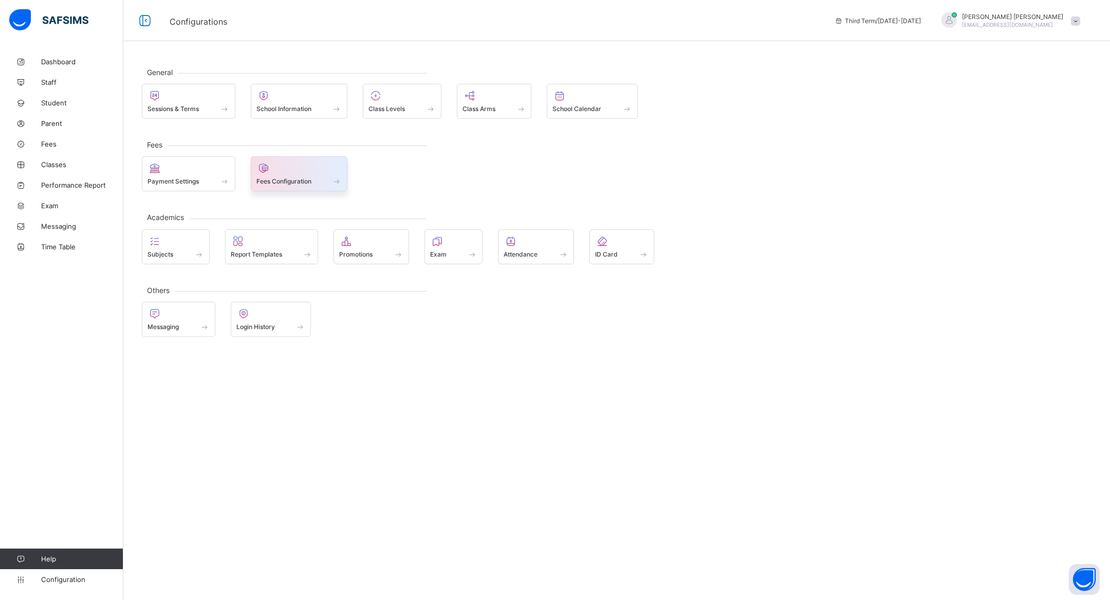
click at [278, 167] on div at bounding box center [299, 168] width 86 height 12
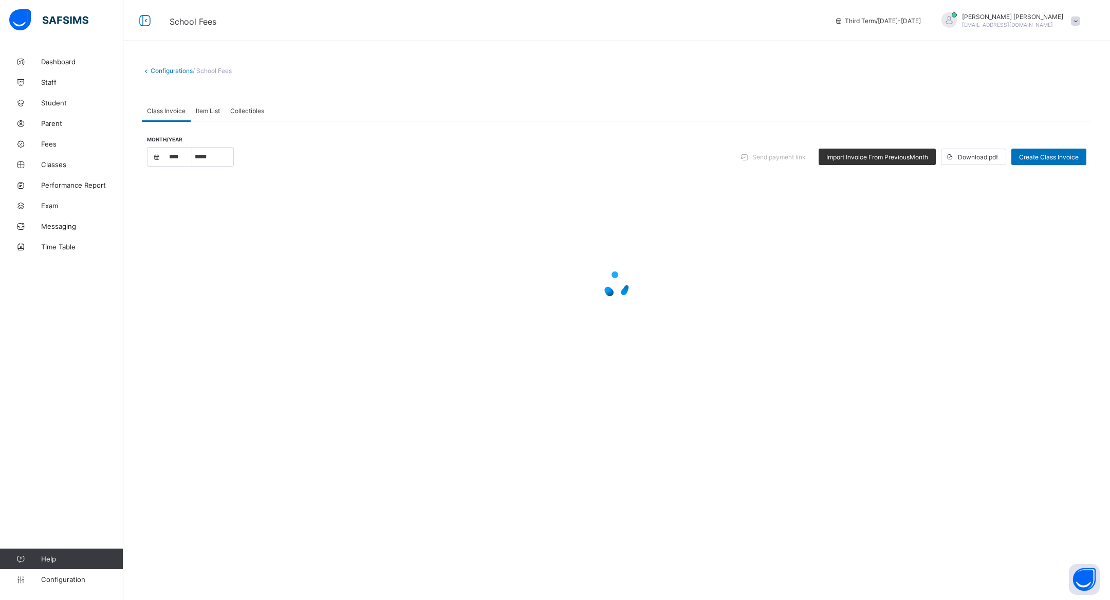
select select "****"
select select "*"
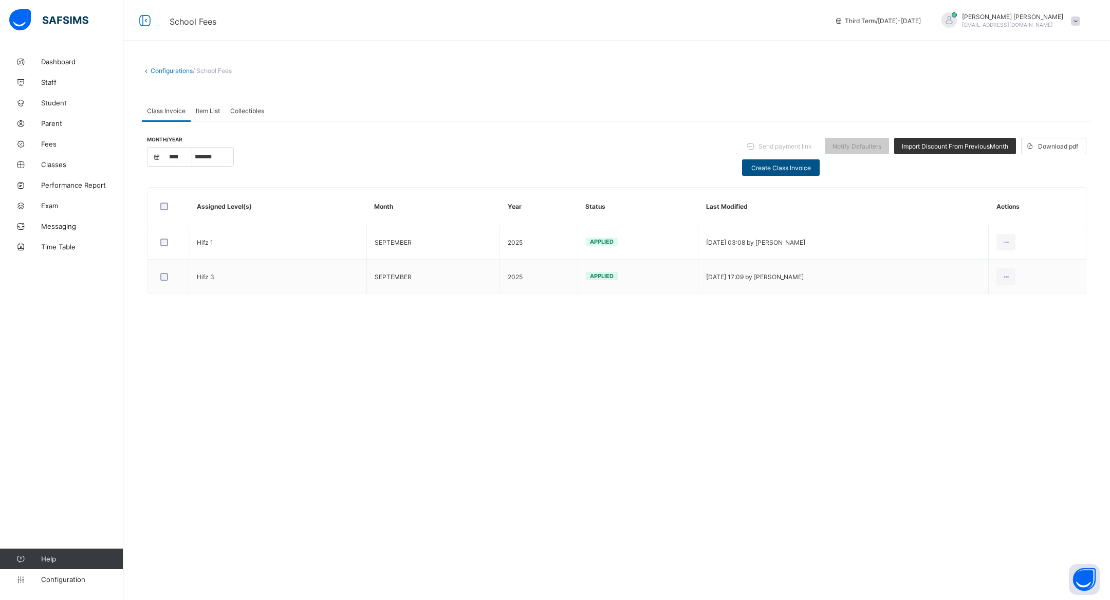
click at [789, 167] on span "Create Class Invoice" at bounding box center [781, 168] width 62 height 8
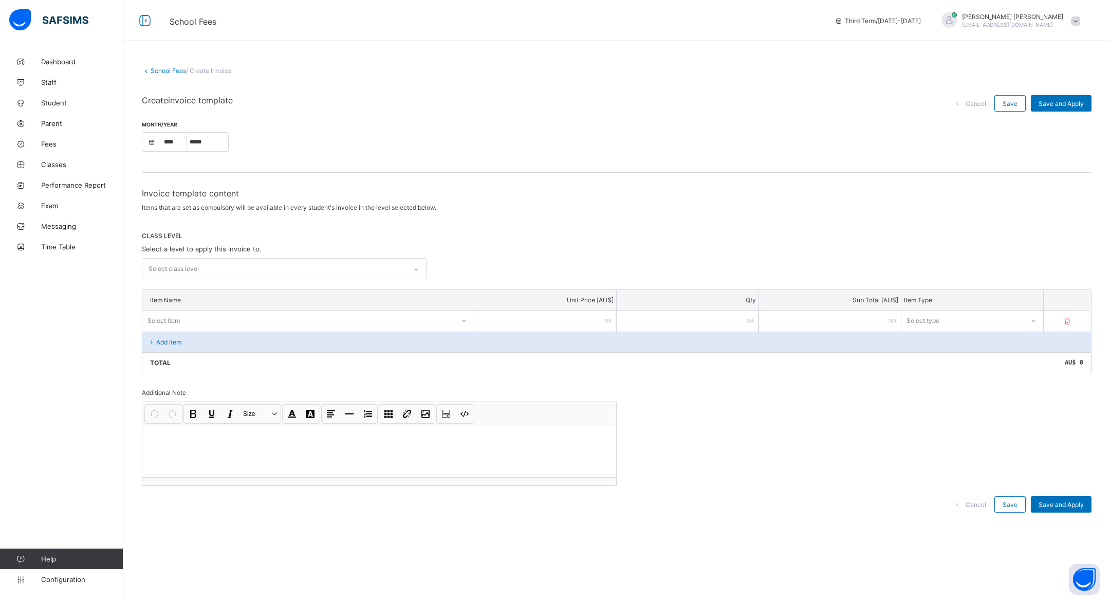
select select "****"
select select "*"
click at [240, 266] on div "Select class level" at bounding box center [274, 268] width 264 height 20
click at [235, 293] on div "Hifz 2" at bounding box center [284, 292] width 284 height 16
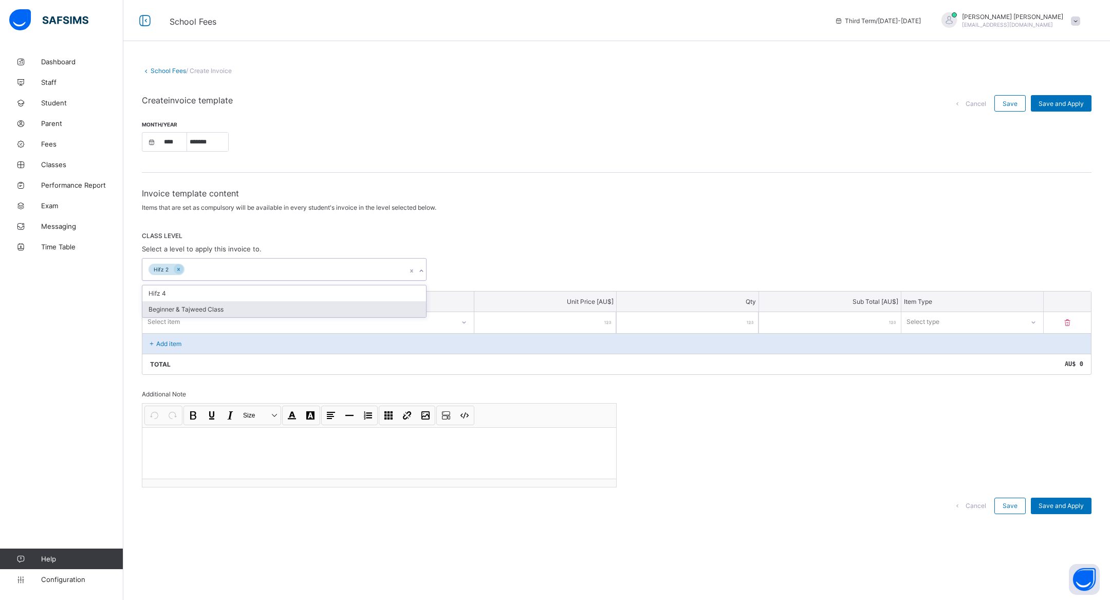
click at [229, 326] on div "Select item" at bounding box center [298, 321] width 312 height 14
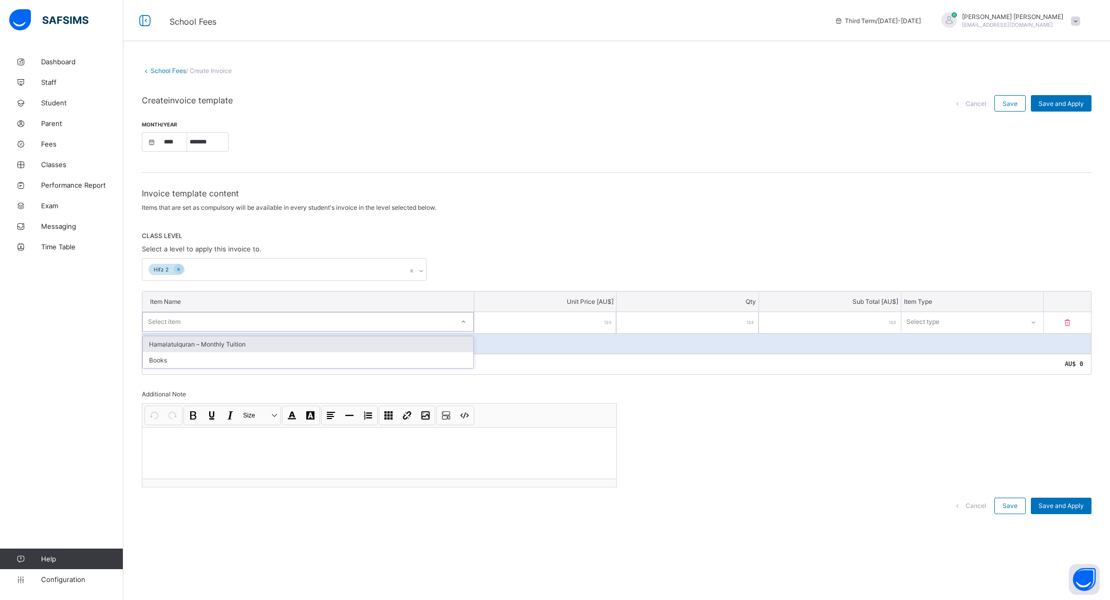
click at [229, 338] on div "Hamalatulquran – Monthly Tuition" at bounding box center [308, 344] width 330 height 16
click at [542, 325] on input "number" at bounding box center [545, 322] width 142 height 21
type input "*"
type input "**"
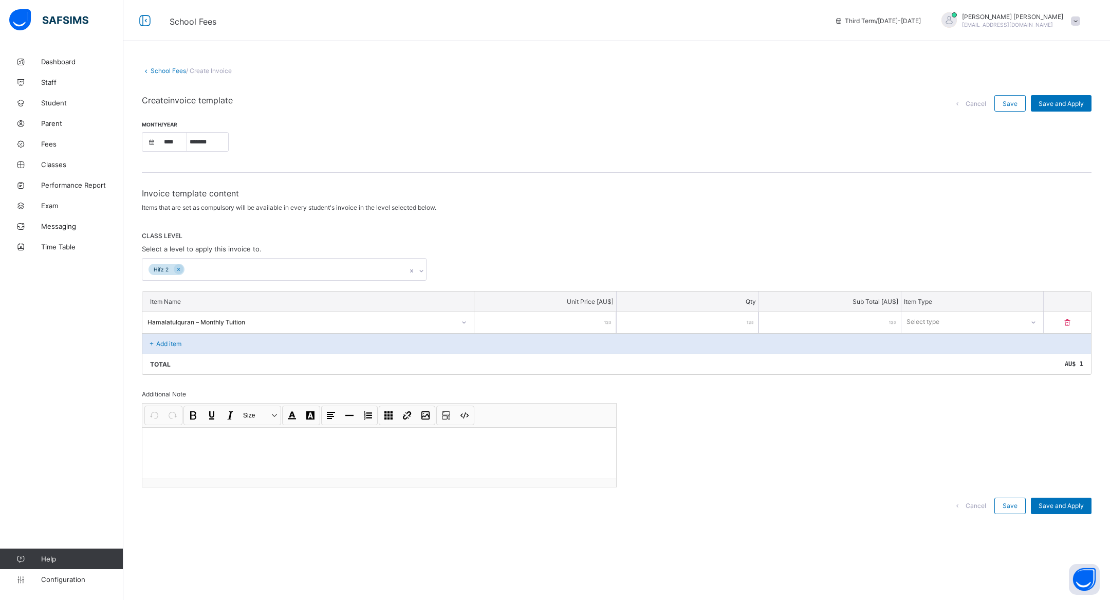
type input "**"
type input "***"
click at [971, 315] on div "Select type" at bounding box center [962, 321] width 122 height 14
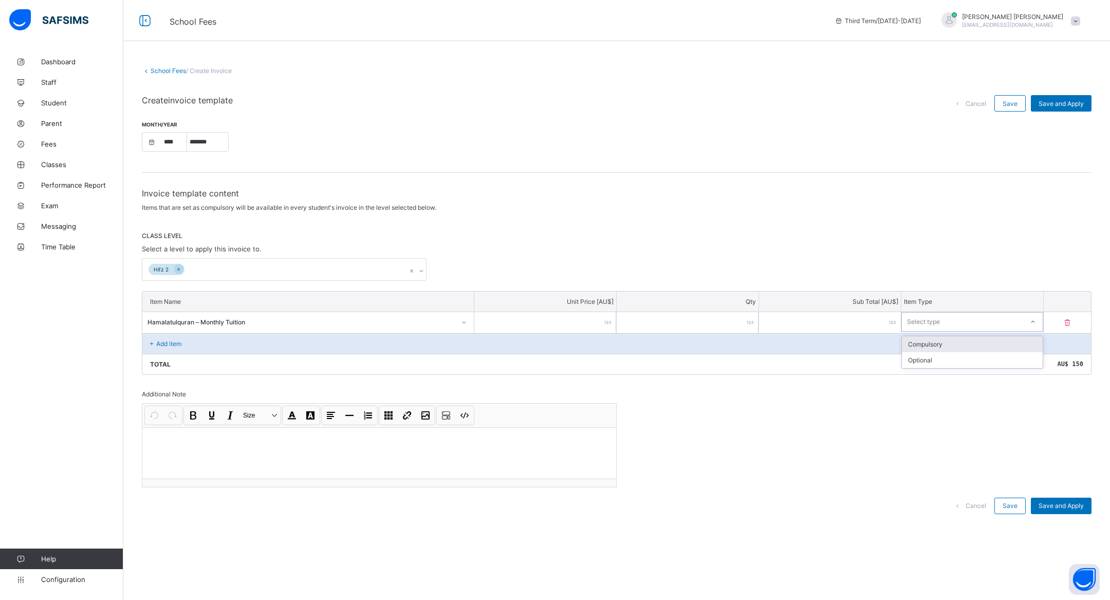
click at [949, 341] on div "Compulsory" at bounding box center [972, 344] width 141 height 16
click at [1060, 502] on span "Save and Apply" at bounding box center [1060, 506] width 45 height 8
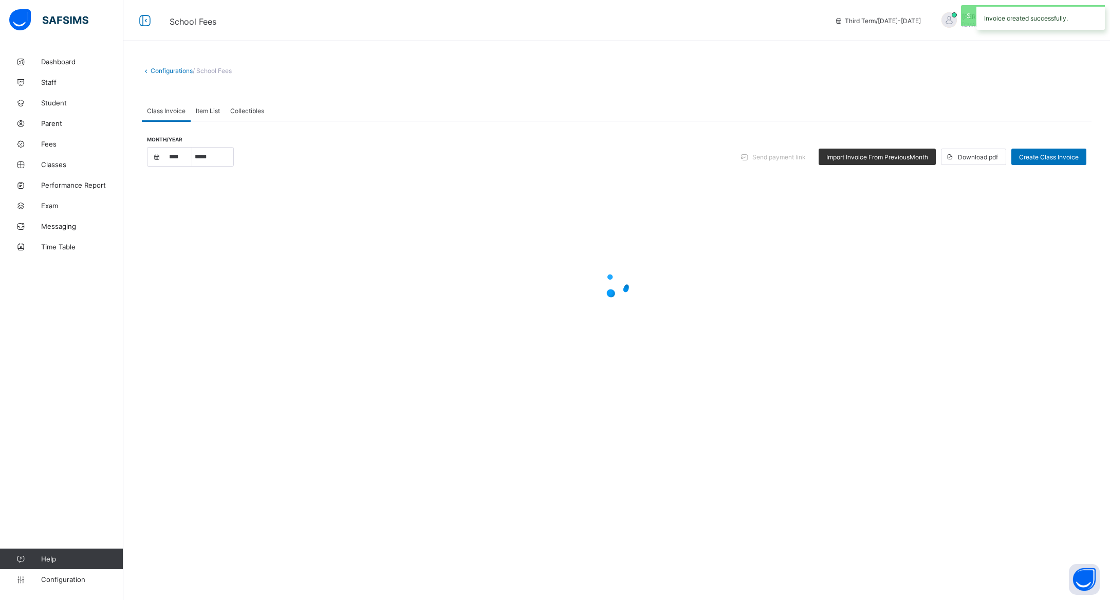
select select "****"
select select "*"
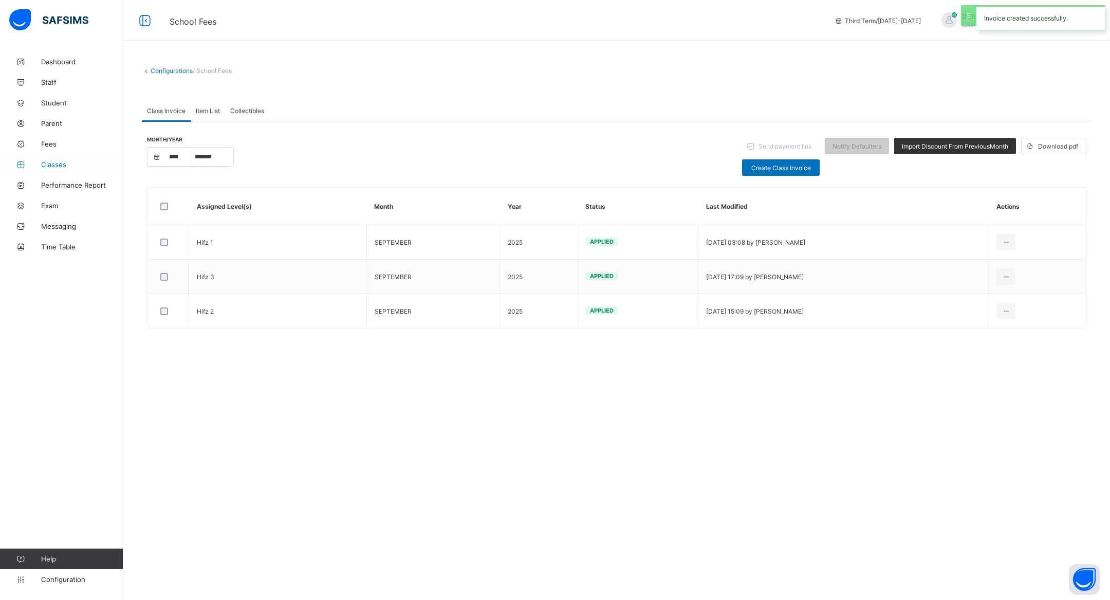
click at [79, 159] on link "Classes" at bounding box center [61, 164] width 123 height 21
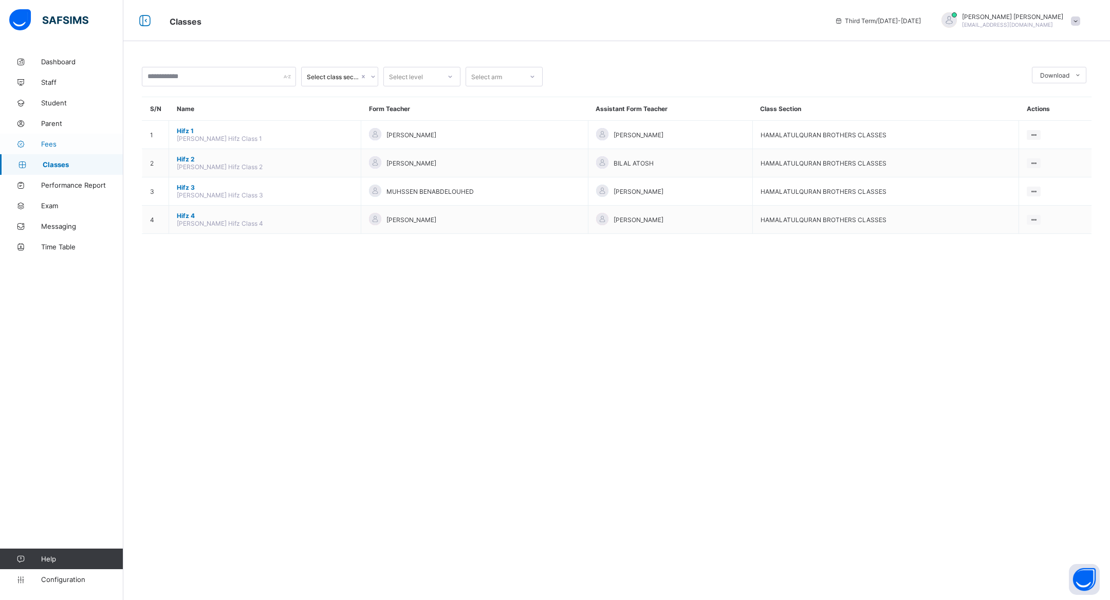
click at [59, 138] on link "Fees" at bounding box center [61, 144] width 123 height 21
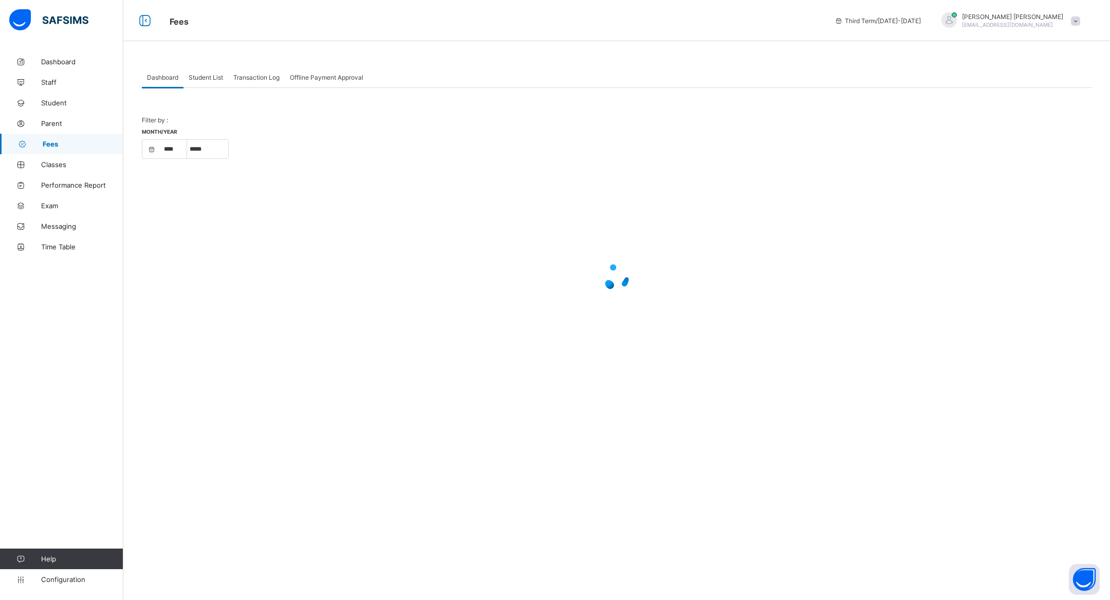
select select "****"
select select "*"
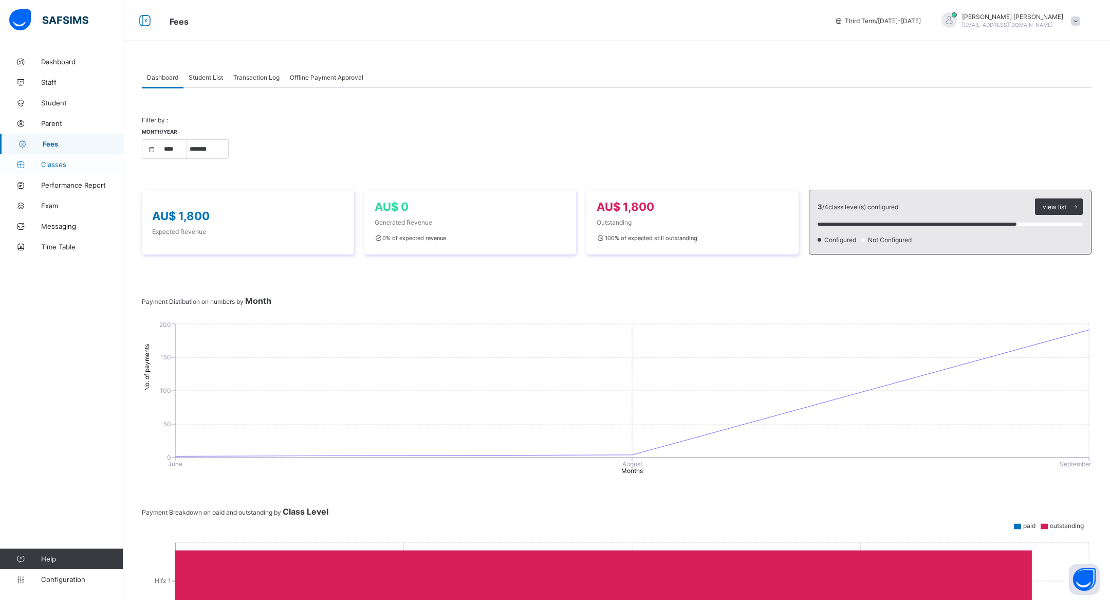
click at [75, 161] on span "Classes" at bounding box center [82, 164] width 82 height 8
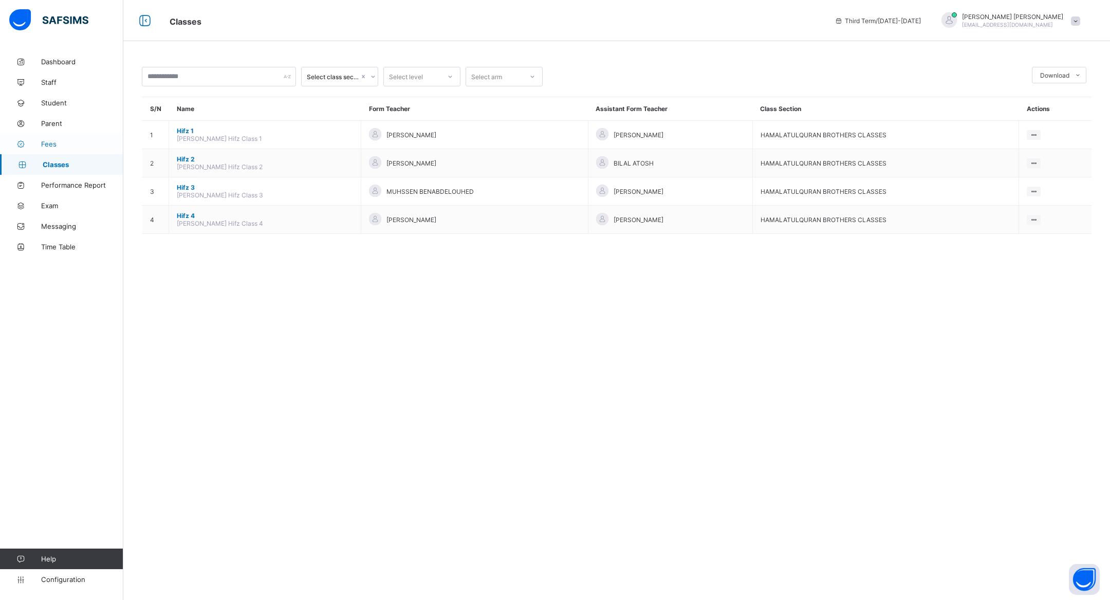
click at [60, 140] on span "Fees" at bounding box center [82, 144] width 82 height 8
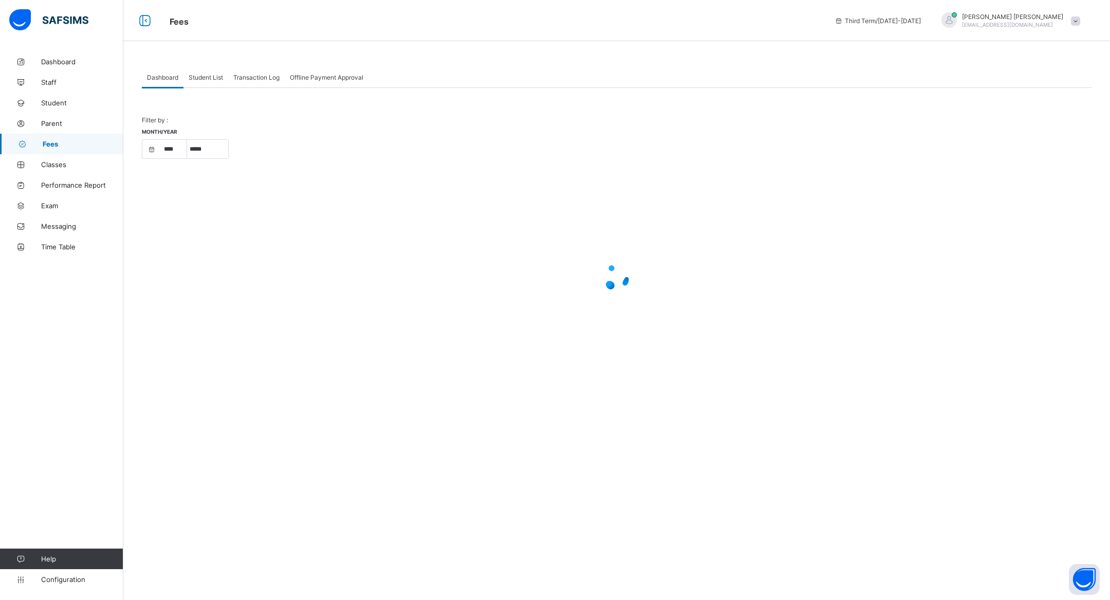
select select "****"
select select "*"
select select "****"
select select "*"
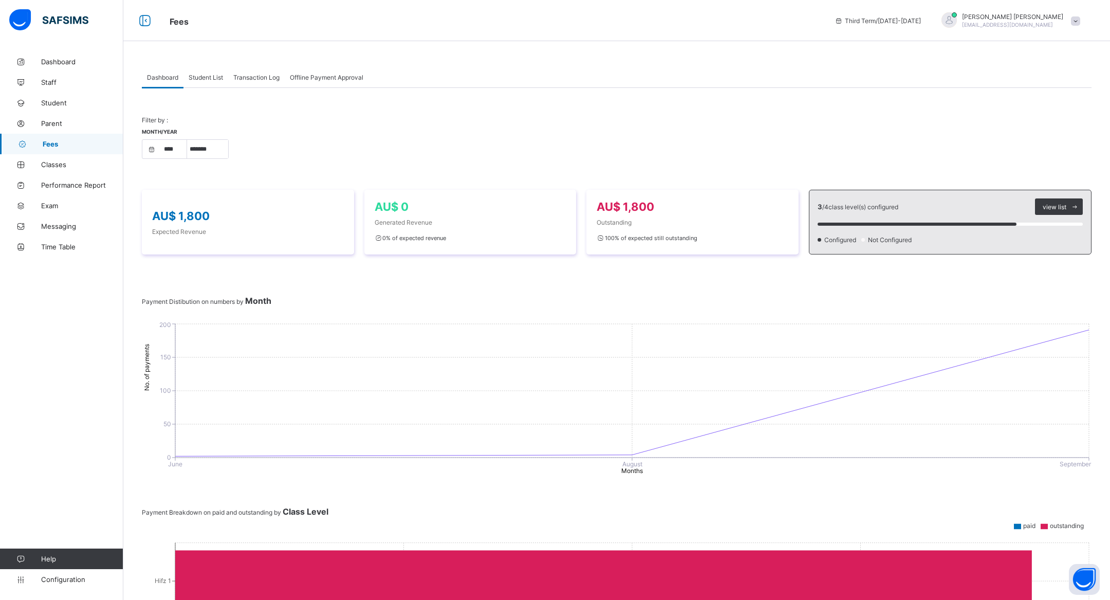
click at [212, 80] on span "Student List" at bounding box center [206, 77] width 34 height 8
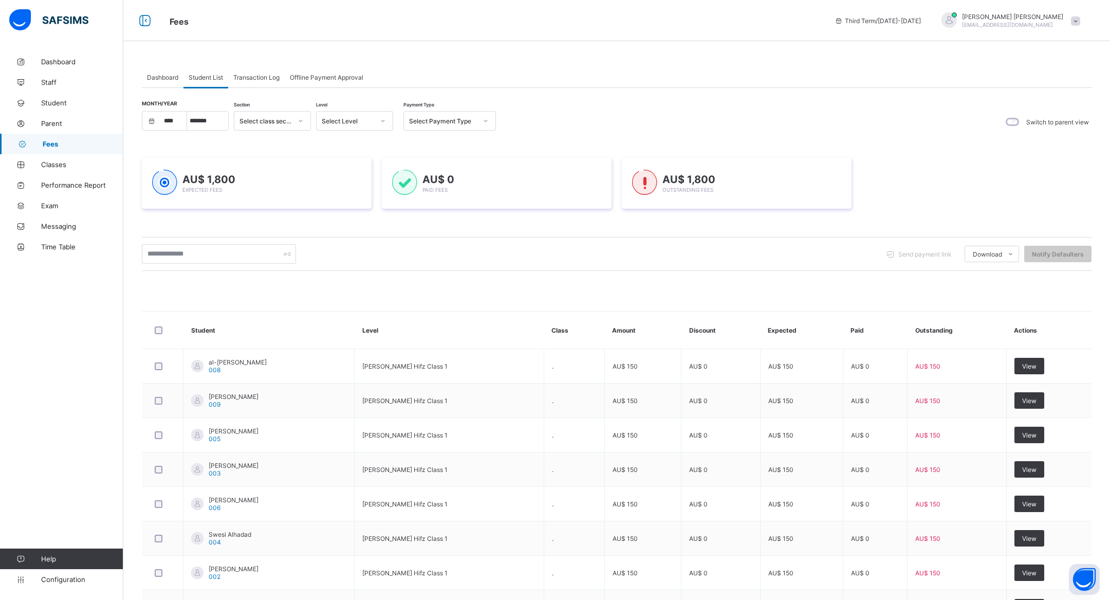
click at [365, 123] on div "Select Level" at bounding box center [348, 121] width 52 height 8
click at [362, 163] on div "Hifz 2" at bounding box center [355, 159] width 76 height 16
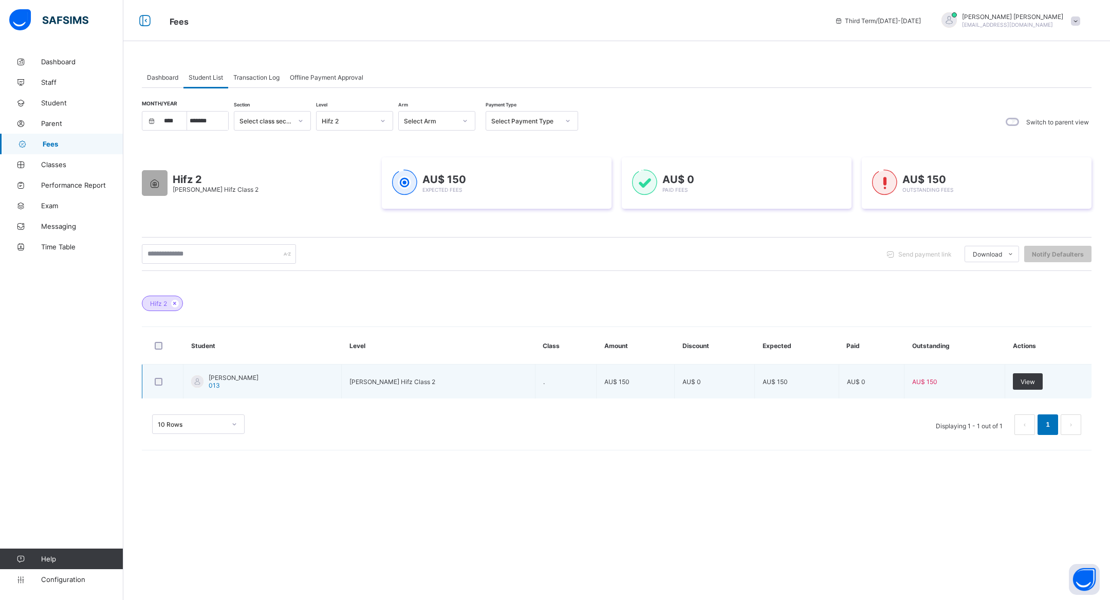
click at [395, 381] on span "[PERSON_NAME] Hifz Class 2" at bounding box center [392, 382] width 86 height 8
click at [1030, 378] on span "View" at bounding box center [1027, 382] width 14 height 8
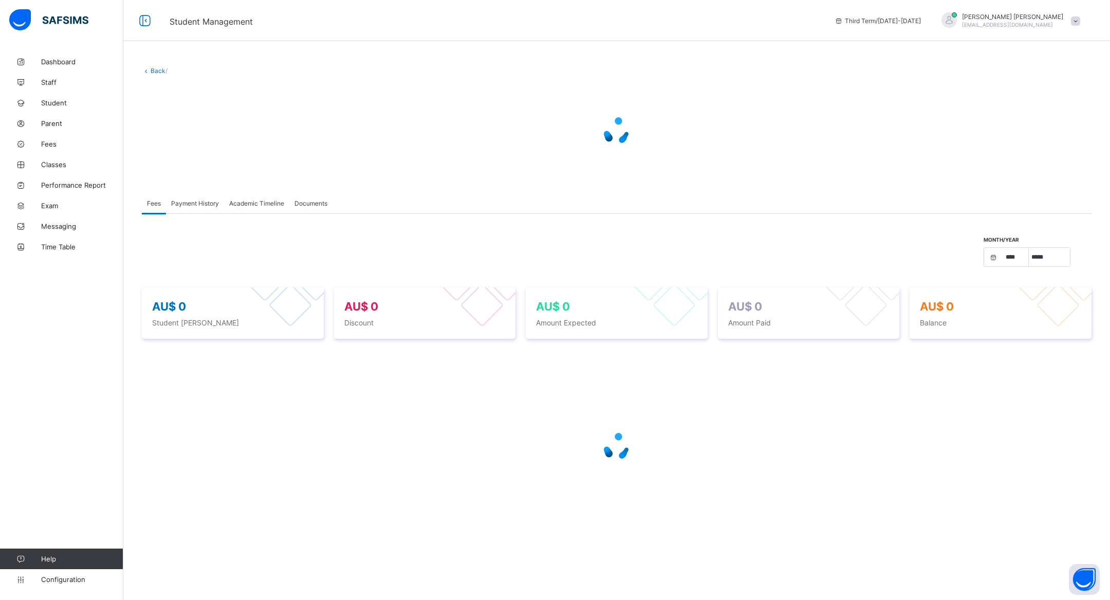
select select "****"
select select "*"
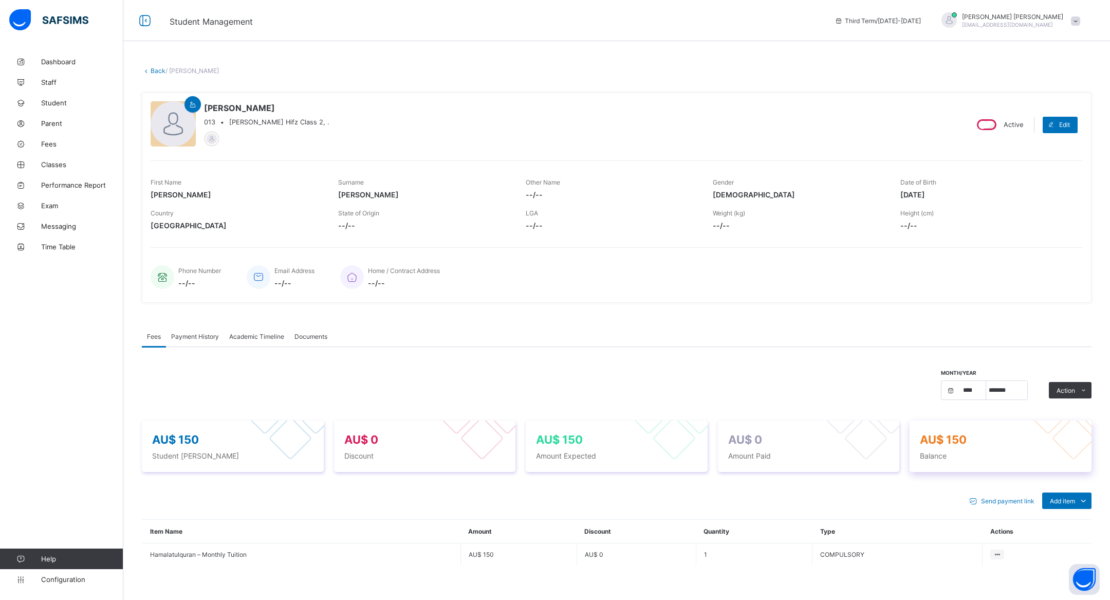
scroll to position [73, 0]
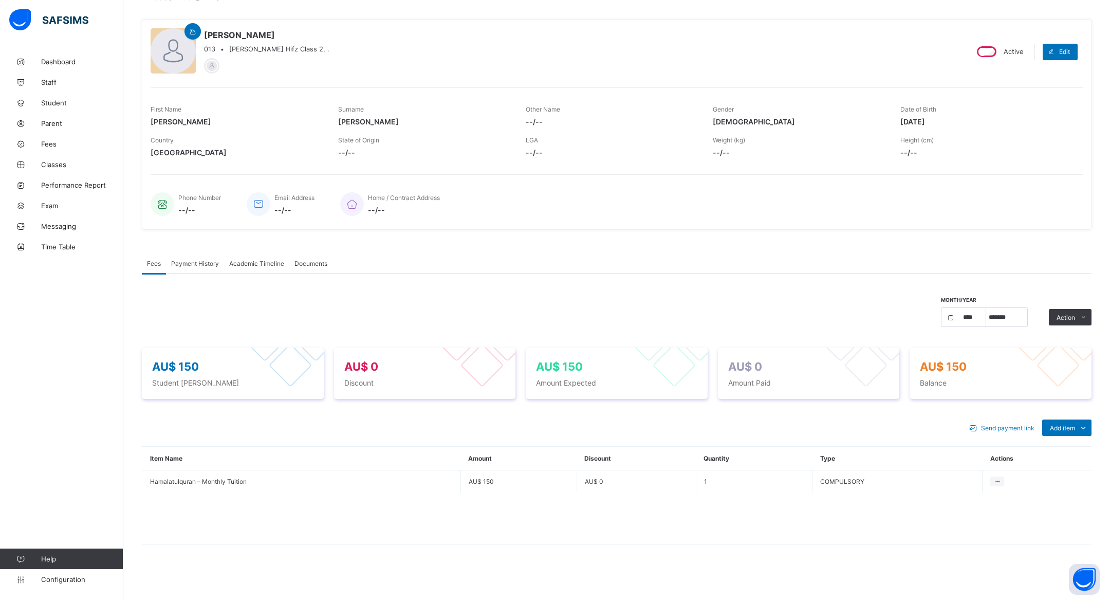
click at [1012, 422] on div "Send payment link" at bounding box center [1003, 427] width 78 height 16
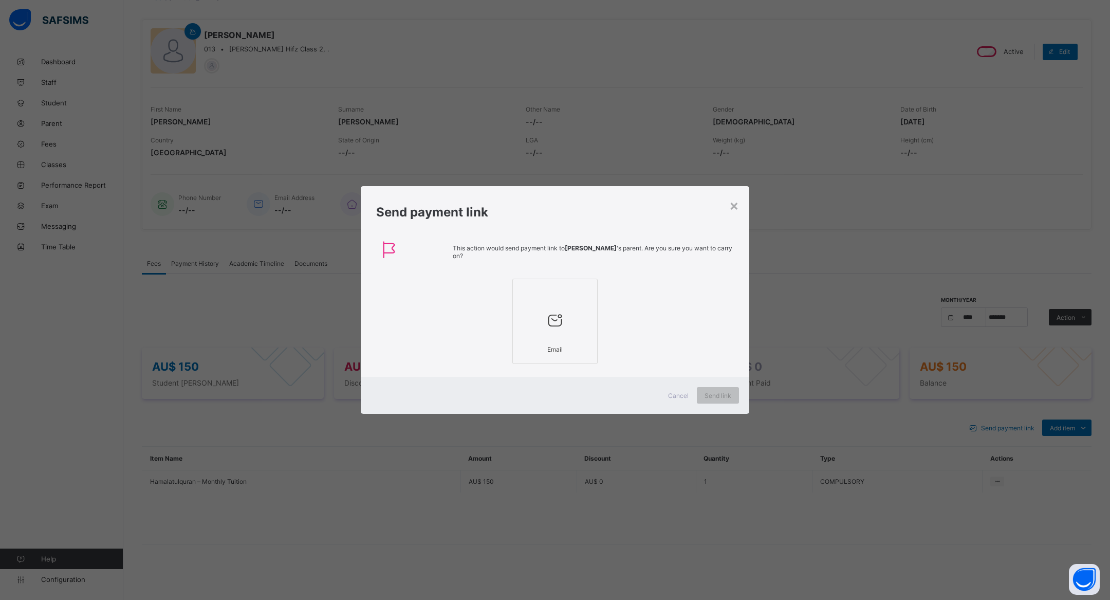
click at [556, 312] on icon at bounding box center [555, 320] width 22 height 18
click at [734, 203] on div "×" at bounding box center [734, 204] width 10 height 17
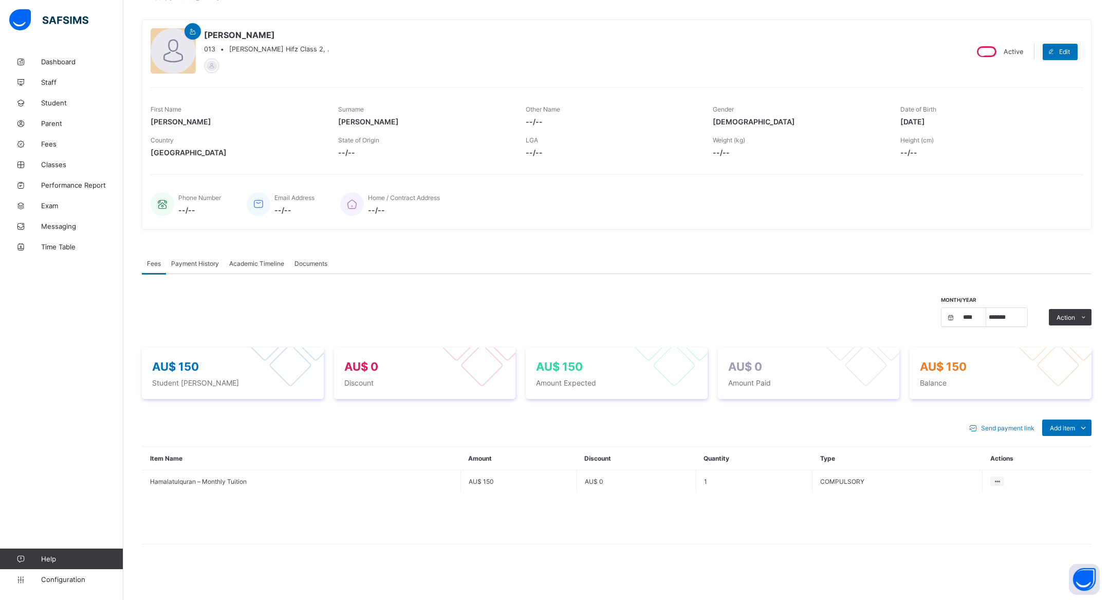
scroll to position [0, 0]
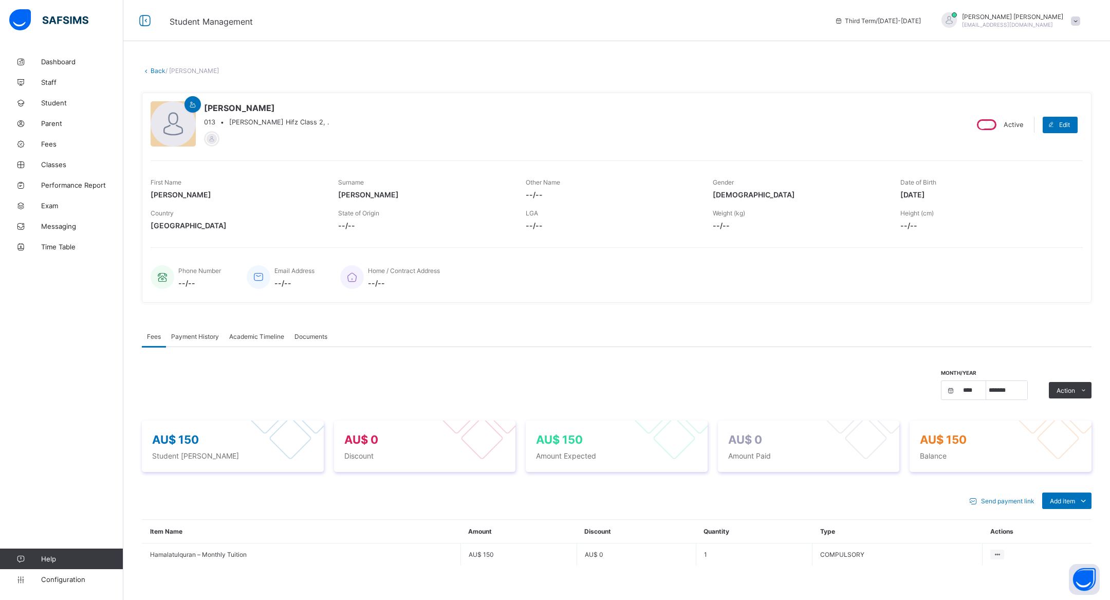
click at [153, 69] on link "Back" at bounding box center [158, 71] width 15 height 8
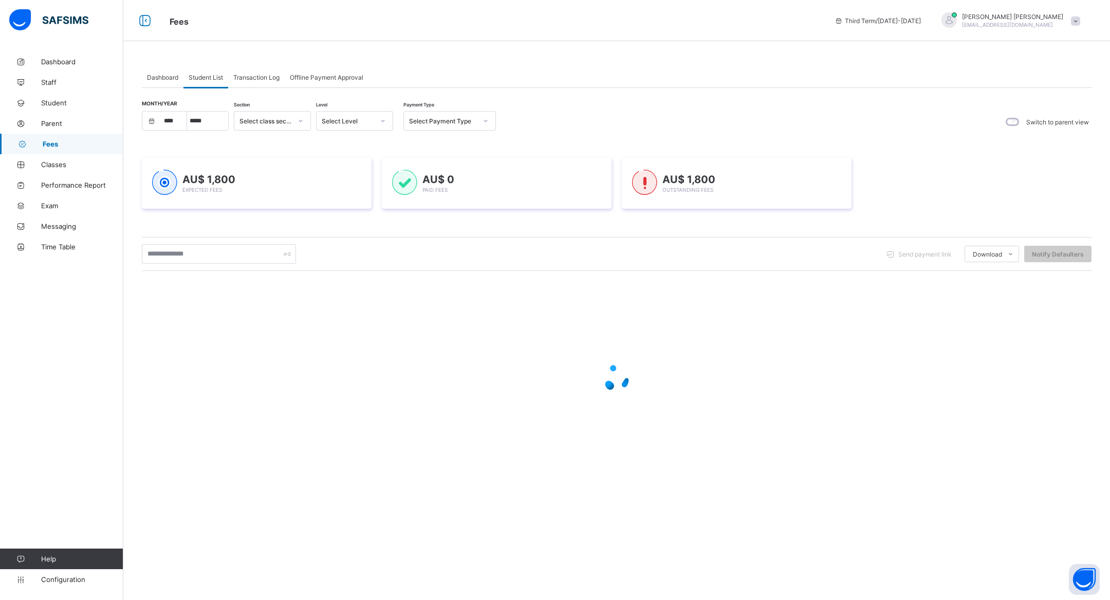
select select "****"
select select "*"
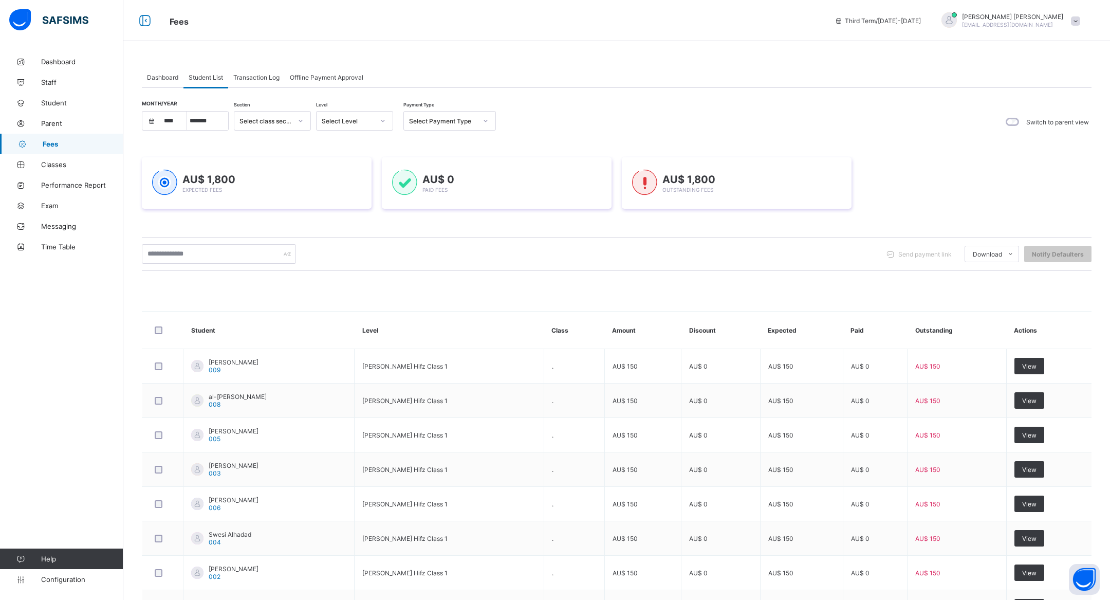
click at [353, 115] on div "Select Level" at bounding box center [345, 121] width 57 height 14
click at [431, 125] on div "Select Payment Type" at bounding box center [440, 121] width 72 height 14
click at [353, 119] on div "Select Level" at bounding box center [348, 121] width 52 height 8
click at [271, 108] on div "Month/Year **** **** **** ***** ******* ******** ***** ***** *** **** **** ****…" at bounding box center [617, 414] width 950 height 652
click at [271, 117] on div "Select class section" at bounding box center [265, 121] width 52 height 8
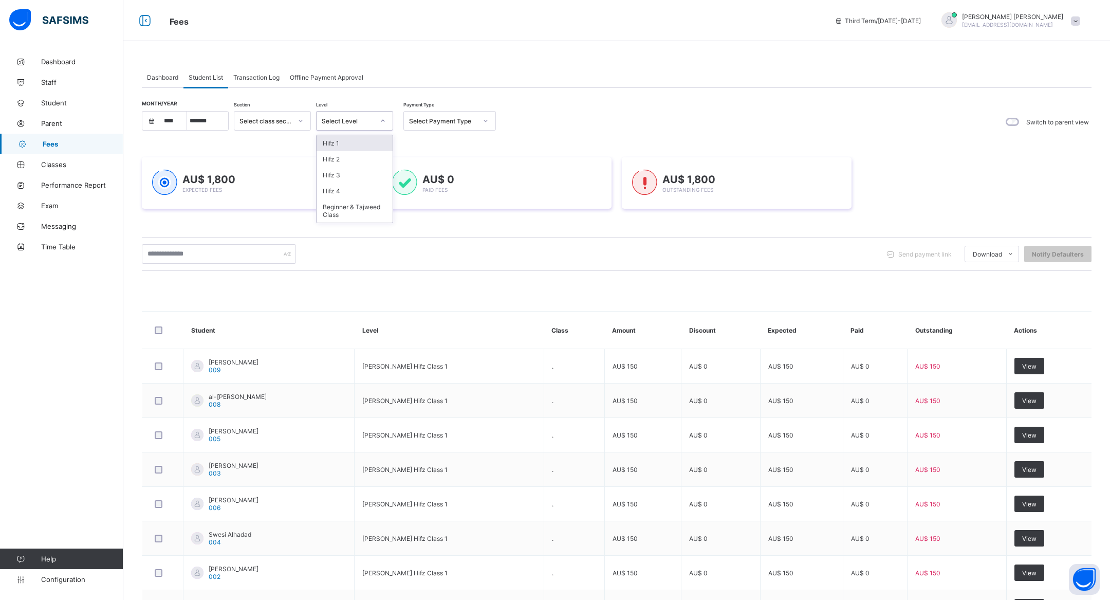
click at [328, 124] on div "Select Level" at bounding box center [345, 121] width 57 height 14
click at [348, 163] on div "Hifz 2" at bounding box center [355, 159] width 76 height 16
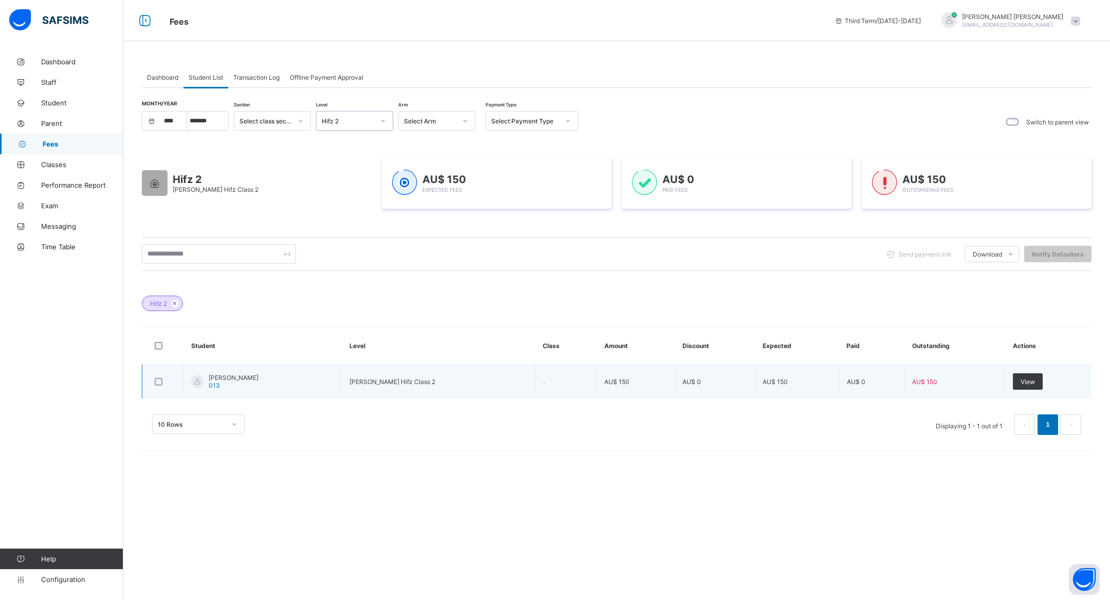
click at [792, 382] on td "AU$ 150" at bounding box center [797, 381] width 84 height 34
click at [1015, 377] on div "View" at bounding box center [1028, 381] width 30 height 16
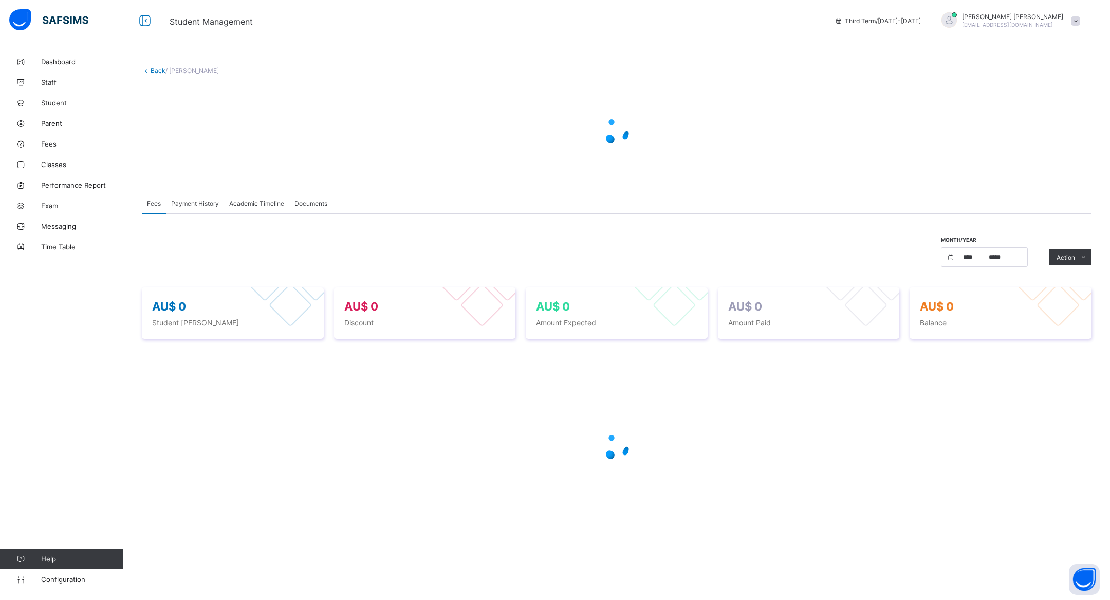
select select "****"
select select "*"
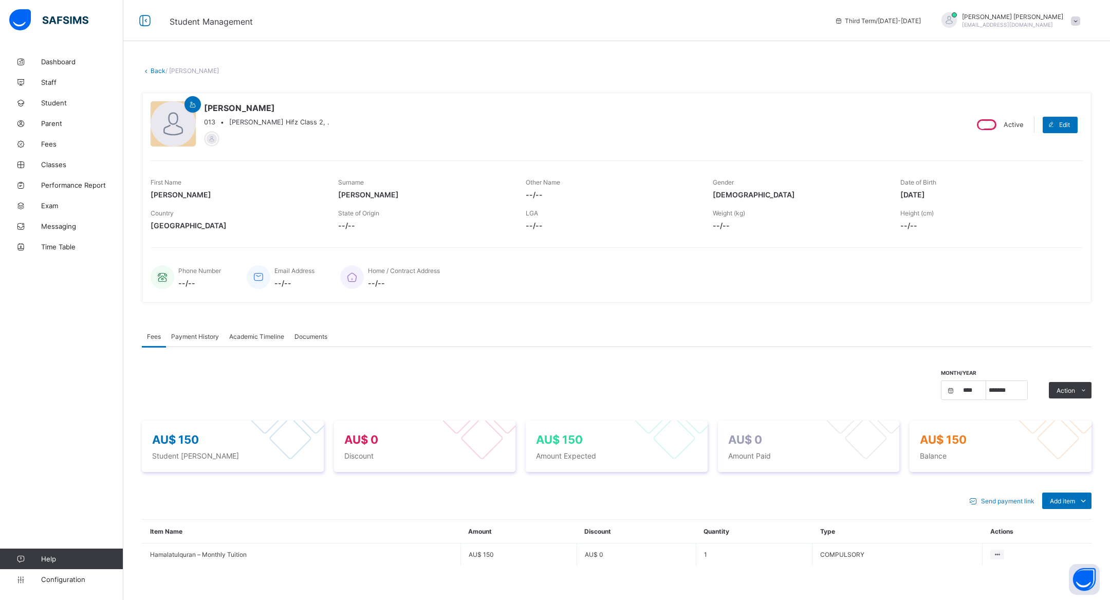
scroll to position [73, 0]
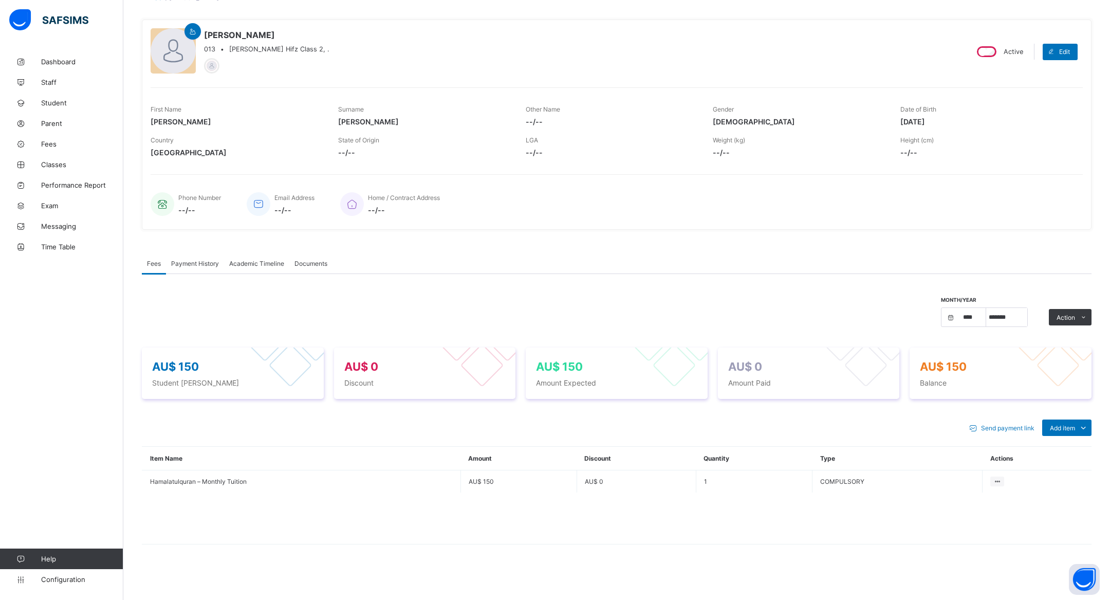
click at [1001, 429] on span "Send payment link" at bounding box center [1007, 428] width 53 height 8
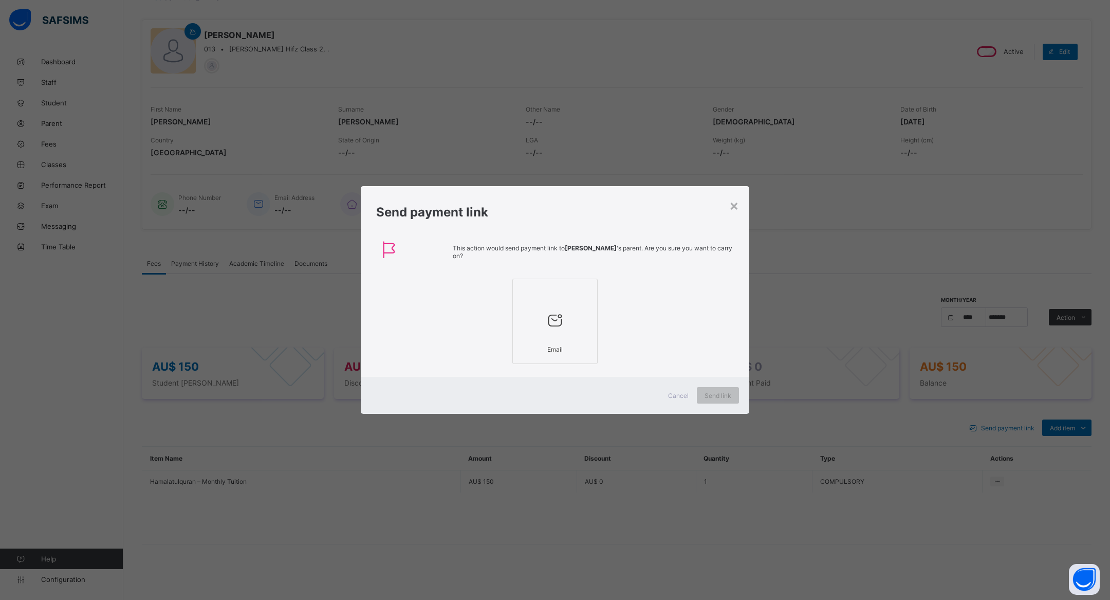
click at [564, 326] on icon at bounding box center [555, 320] width 22 height 18
click at [717, 392] on span "Send link" at bounding box center [717, 396] width 27 height 8
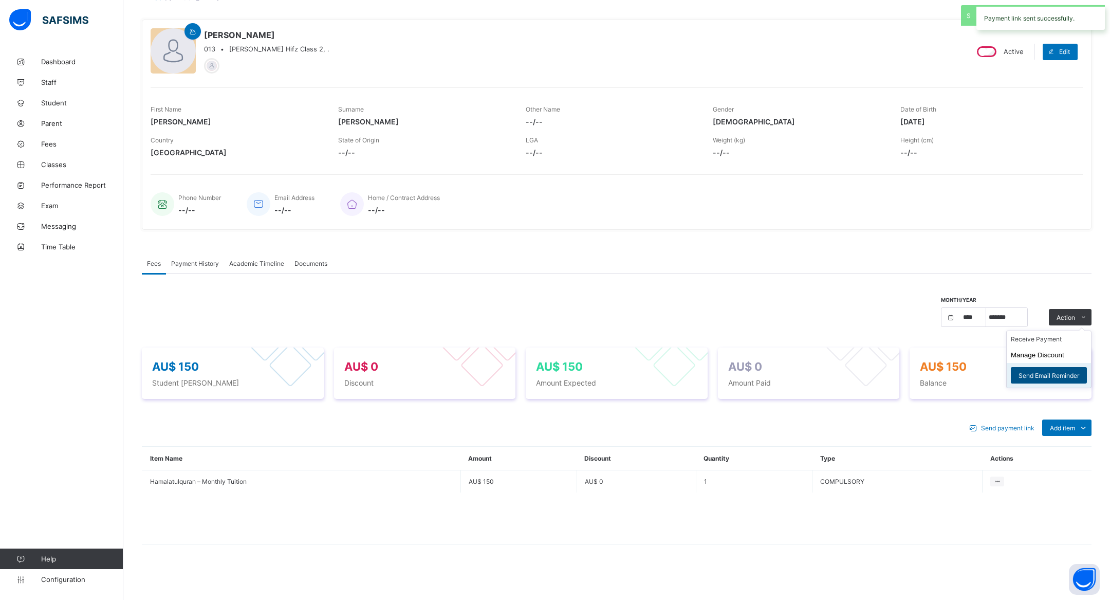
click at [1059, 375] on span "Send Email Reminder" at bounding box center [1048, 376] width 61 height 8
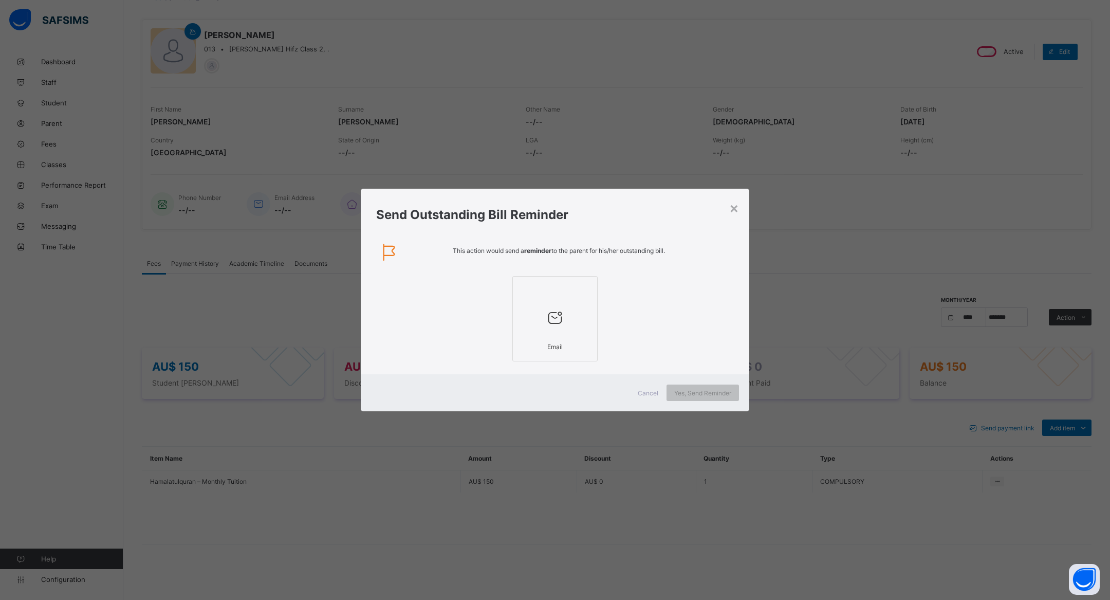
click at [584, 328] on div at bounding box center [555, 317] width 74 height 41
click at [704, 394] on span "Yes, Send Reminder" at bounding box center [702, 393] width 57 height 8
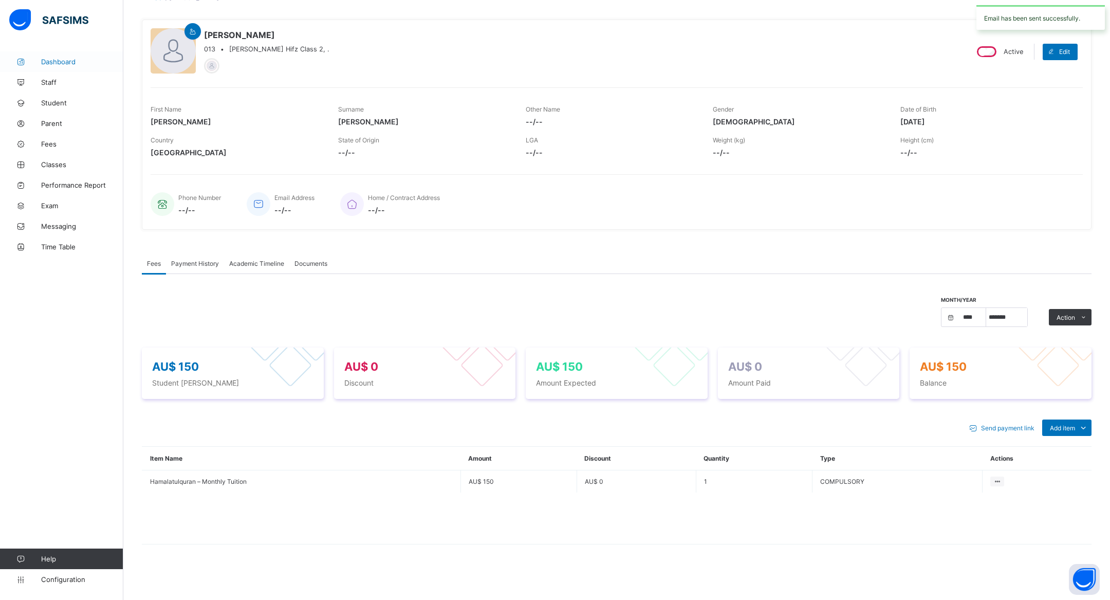
click at [68, 58] on span "Dashboard" at bounding box center [82, 62] width 82 height 8
